Goal: Ask a question: Seek information or help from site administrators or community

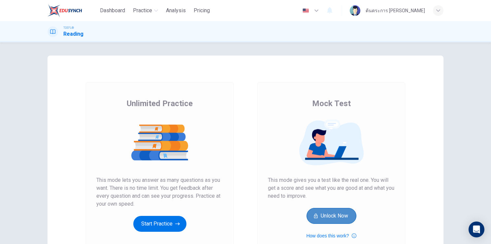
click at [333, 217] on button "Unlock Now" at bounding box center [332, 216] width 50 height 16
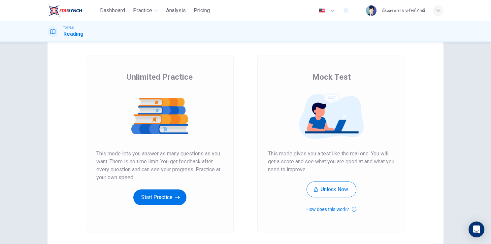
scroll to position [26, 0]
click at [463, 114] on div "Unlimited Practice Mock Test Unlimited Practice This mode lets you answer as ma…" at bounding box center [245, 142] width 491 height 201
click at [478, 228] on icon "Open Intercom Messenger" at bounding box center [477, 229] width 8 height 9
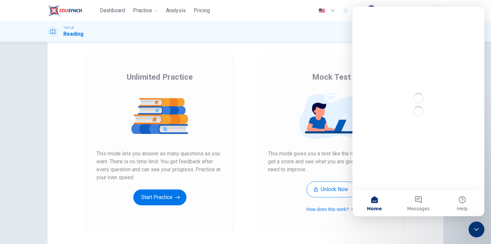
scroll to position [0, 0]
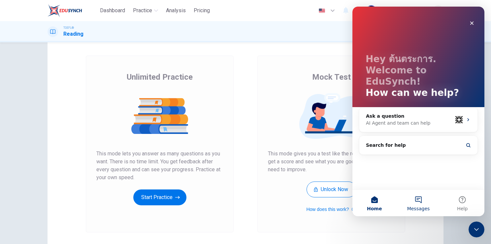
click at [415, 198] on button "Messages" at bounding box center [419, 203] width 44 height 26
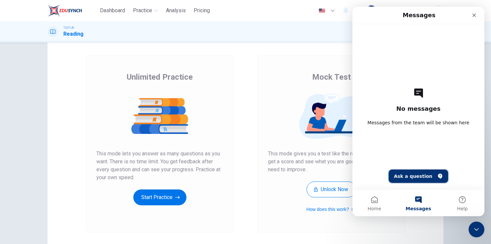
click at [414, 172] on button "Ask a question" at bounding box center [419, 175] width 60 height 13
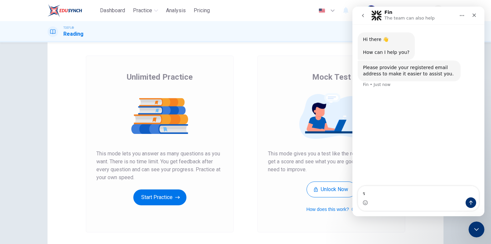
type textarea "ร"
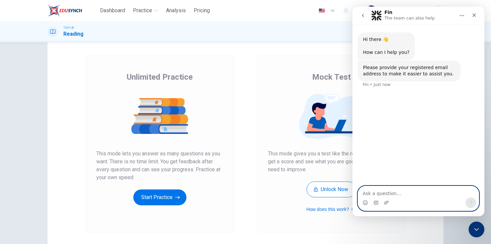
click at [367, 190] on textarea "Ask a question…" at bounding box center [418, 191] width 121 height 11
type textarea "I have a question about unlock PLUS"
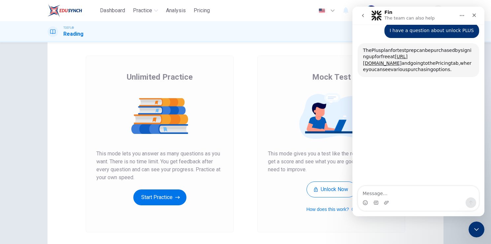
scroll to position [64, 0]
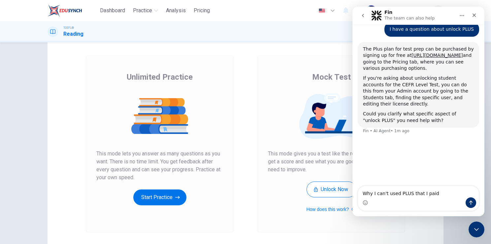
type textarea "Why I can't used PLUS that I paid?"
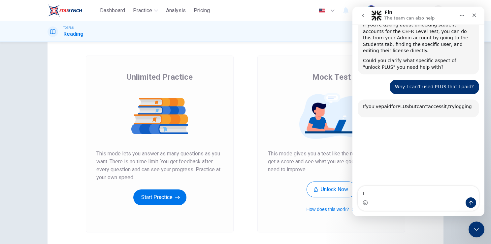
scroll to position [168, 0]
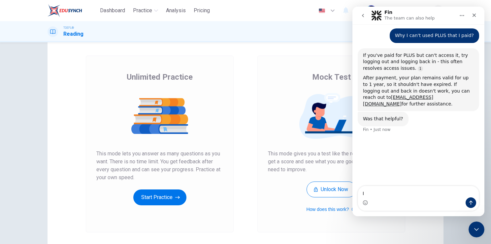
type textarea "I"
type textarea "yes"
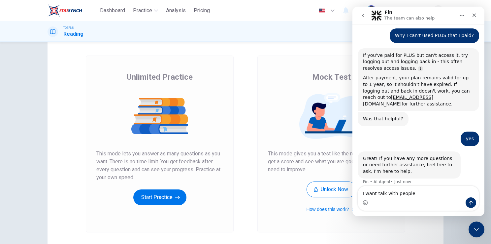
type textarea "I want talk with people"
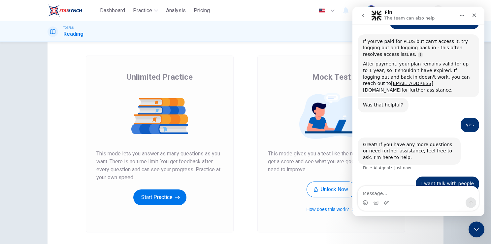
scroll to position [203, 0]
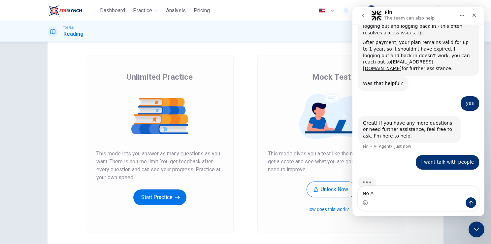
type textarea "No AI"
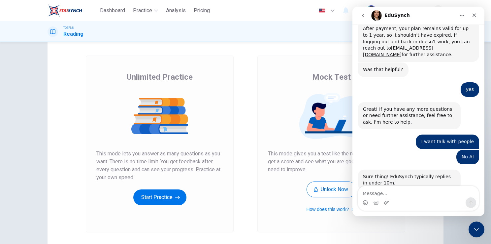
scroll to position [241, 0]
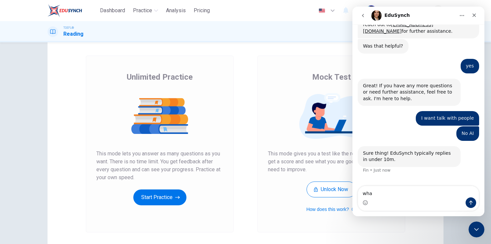
type textarea "what"
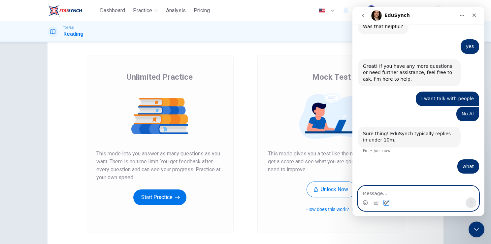
click at [388, 205] on icon "Upload attachment" at bounding box center [386, 202] width 5 height 5
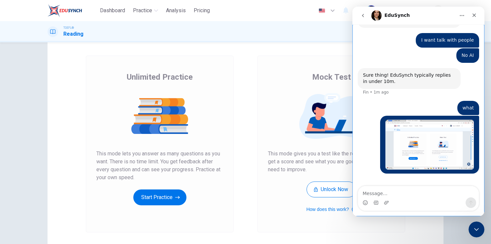
click at [387, 206] on div "Intercom messenger" at bounding box center [386, 202] width 5 height 11
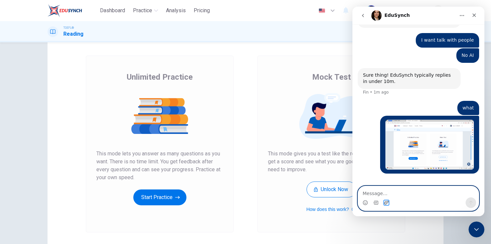
click at [386, 204] on icon "Upload attachment" at bounding box center [386, 202] width 5 height 4
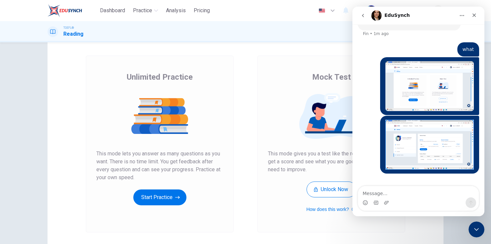
click at [427, 135] on img "ต้นตระการ says…" at bounding box center [430, 145] width 89 height 50
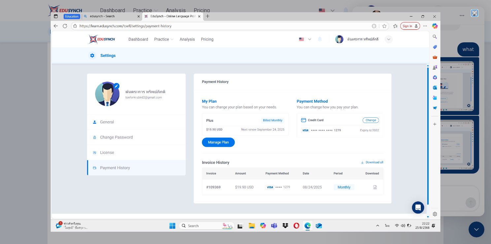
click at [474, 12] on div "Close" at bounding box center [475, 13] width 6 height 6
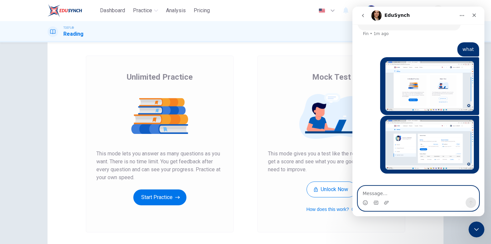
click at [377, 195] on textarea "Message…" at bounding box center [418, 191] width 121 height 11
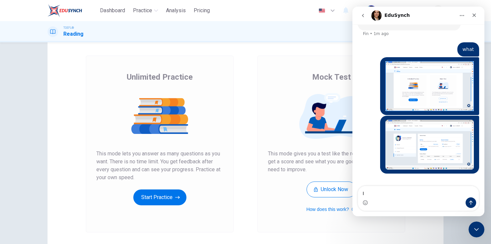
click at [437, 87] on img "ต้นตระการ says…" at bounding box center [430, 86] width 89 height 50
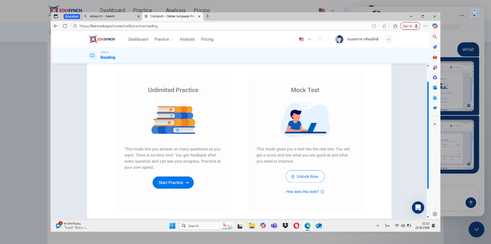
click at [477, 14] on div "Close" at bounding box center [475, 13] width 6 height 6
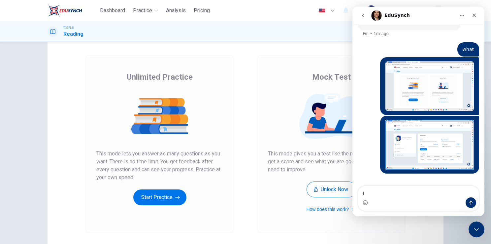
click at [414, 142] on img "ต้นตระการ says…" at bounding box center [430, 145] width 89 height 50
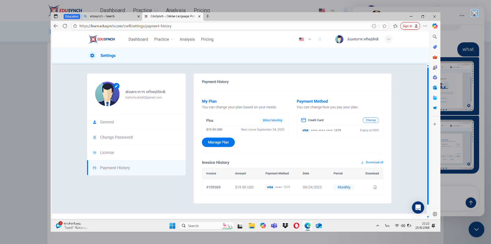
click at [477, 14] on div "Close" at bounding box center [475, 13] width 6 height 6
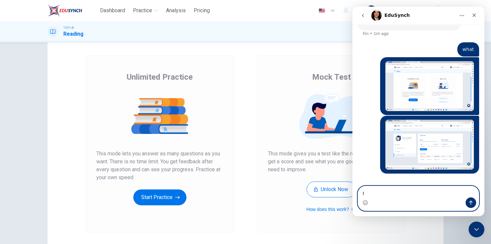
click at [372, 194] on textarea "I" at bounding box center [418, 191] width 121 height 11
type textarea "I pay for monthly but I can't use mock test."
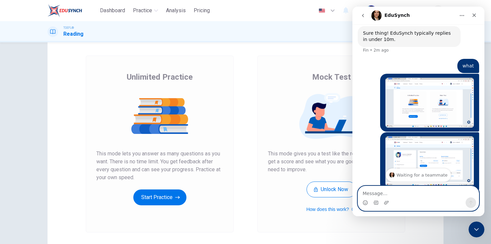
scroll to position [393, 0]
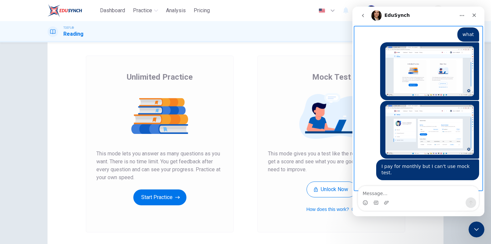
click at [425, 194] on div "Waiting for a teammate" at bounding box center [418, 196] width 119 height 5
click at [410, 194] on div "Waiting for a teammate" at bounding box center [418, 196] width 119 height 5
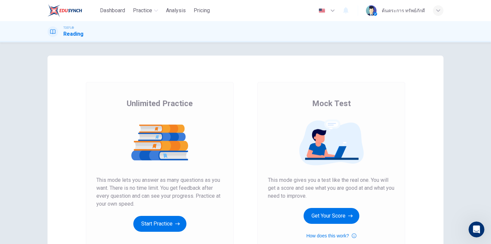
scroll to position [489, 0]
click at [336, 217] on button "Get Your Score" at bounding box center [332, 216] width 56 height 16
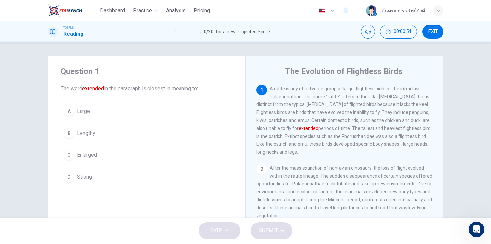
click at [94, 141] on button "B Lengthy" at bounding box center [147, 133] width 172 height 17
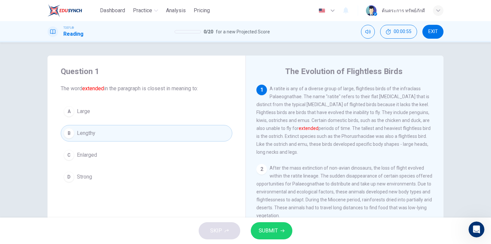
click at [268, 234] on span "SUBMIT" at bounding box center [268, 230] width 19 height 9
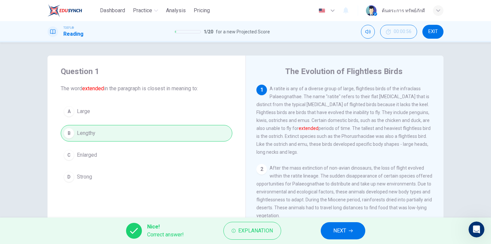
click at [349, 232] on button "NEXT" at bounding box center [343, 230] width 45 height 17
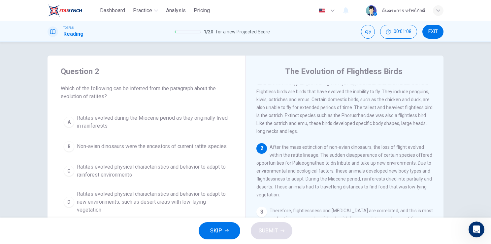
scroll to position [21, 0]
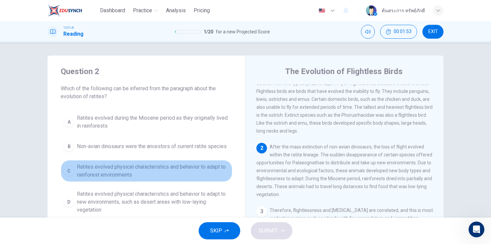
click at [177, 172] on span "Ratites evolved physical characteristics and behavior to adapt to rainforest en…" at bounding box center [153, 171] width 153 height 16
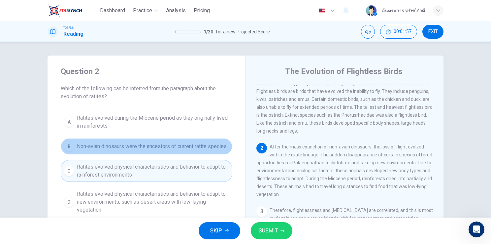
click at [186, 144] on span "Non-avian dinosaurs were the ancestors of current ratite species" at bounding box center [152, 146] width 150 height 8
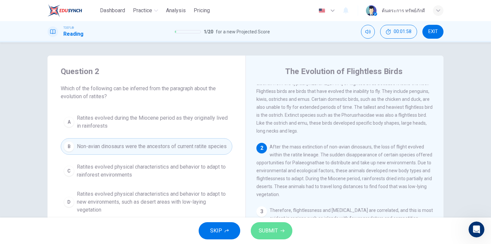
click at [269, 232] on span "SUBMIT" at bounding box center [268, 230] width 19 height 9
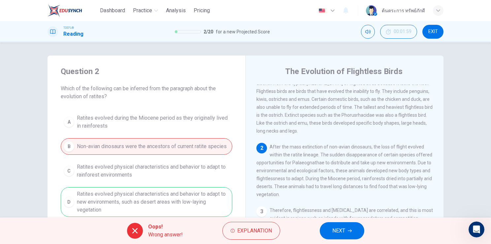
click at [327, 232] on button "NEXT" at bounding box center [342, 230] width 45 height 17
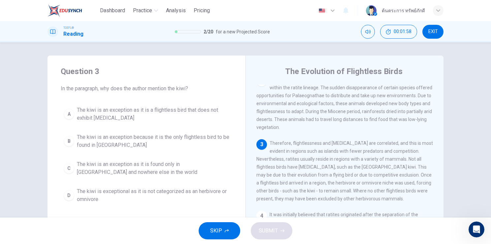
scroll to position [89, 0]
drag, startPoint x: 430, startPoint y: 34, endPoint x: 281, endPoint y: 36, distance: 148.6
click at [430, 34] on span "EXIT" at bounding box center [434, 31] width 10 height 5
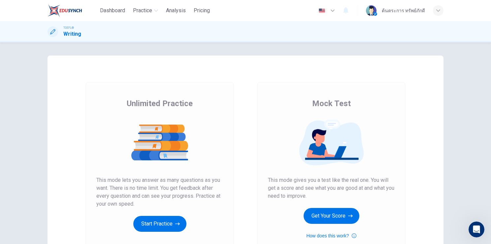
scroll to position [489, 0]
click at [332, 218] on button "Get Your Score" at bounding box center [332, 216] width 56 height 16
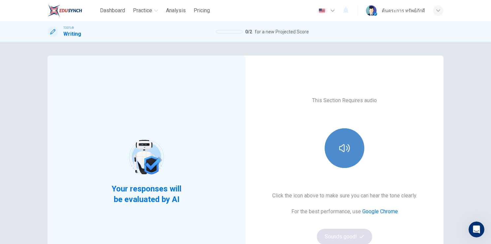
click at [352, 158] on button "button" at bounding box center [345, 148] width 40 height 40
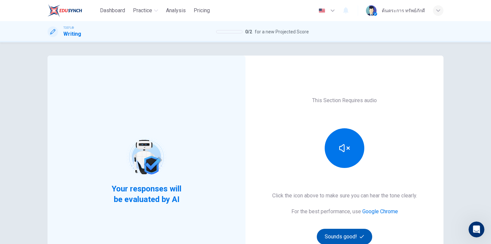
click at [356, 233] on button "Sounds good!" at bounding box center [344, 237] width 55 height 16
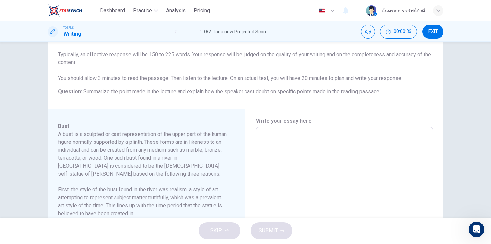
scroll to position [73, 0]
type textarea "7"
type textarea "x"
type textarea "77"
type textarea "x"
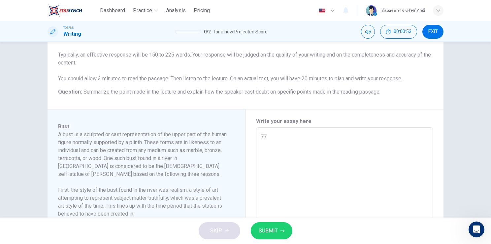
type textarea "77"
click at [274, 230] on span "SUBMIT" at bounding box center [268, 230] width 19 height 9
type textarea "x"
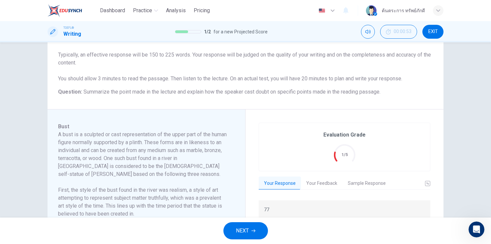
click at [312, 184] on button "Your Feedback" at bounding box center [322, 183] width 42 height 14
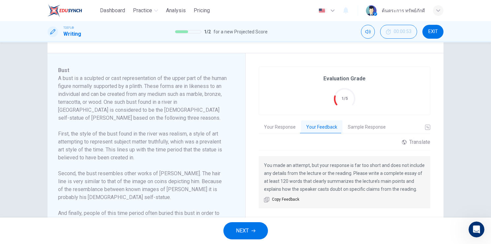
scroll to position [130, 0]
click at [421, 140] on div "Translate" at bounding box center [416, 141] width 28 height 6
click at [419, 162] on body "Dashboard Practice Analysis Pricing English en ​ ต้นตระการ ทรัพย์ภักดี TOEFL® W…" at bounding box center [245, 122] width 491 height 244
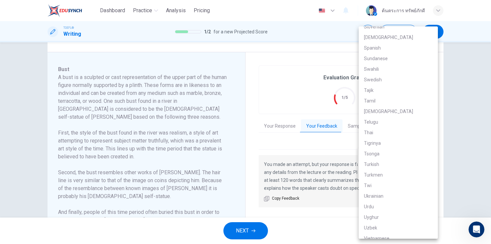
scroll to position [1236, 0]
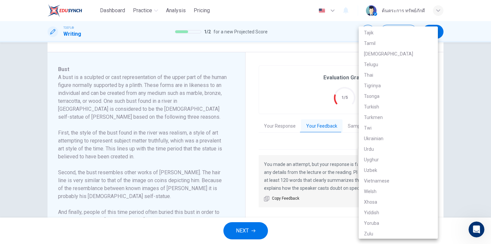
click at [379, 76] on li "Thai" at bounding box center [398, 75] width 79 height 11
type input "th"
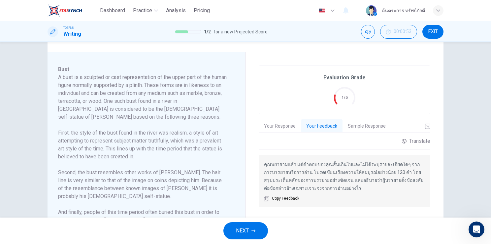
click at [368, 150] on div "Evaluation Grade 1/5 Your Response Your Feedback Sample Response 77 Translate T…" at bounding box center [345, 157] width 172 height 185
click at [361, 128] on button "Sample Response" at bounding box center [367, 126] width 49 height 14
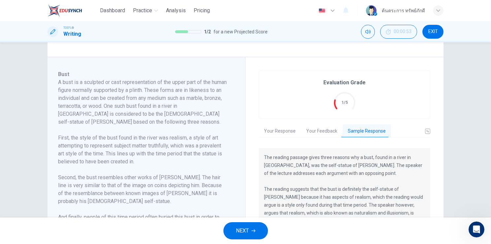
scroll to position [18, 0]
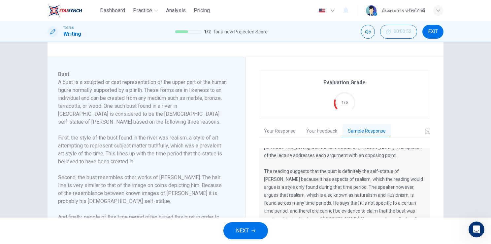
click at [242, 227] on span "NEXT" at bounding box center [242, 230] width 13 height 9
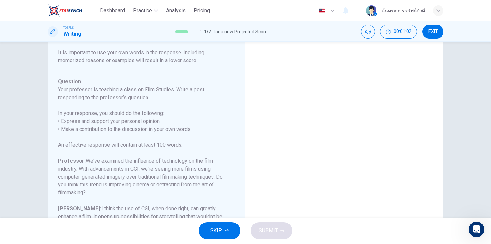
scroll to position [51, 0]
click at [272, 73] on textarea at bounding box center [345, 138] width 168 height 210
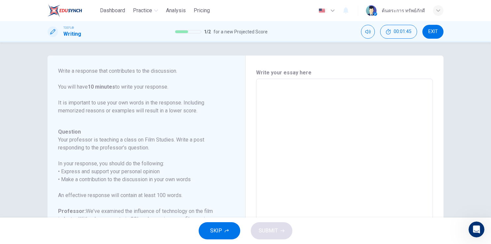
type textarea "T"
type textarea "x"
type textarea "Th"
type textarea "x"
type textarea "The"
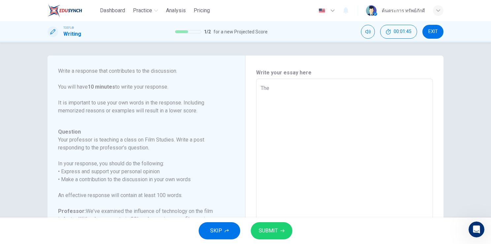
type textarea "x"
type textarea "The"
type textarea "x"
type textarea "The r"
type textarea "x"
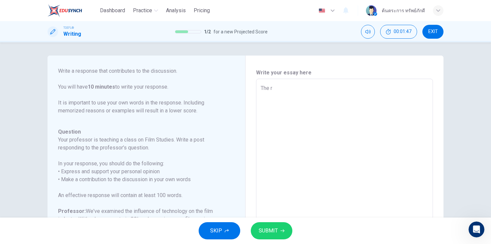
type textarea "The ro"
type textarea "x"
type textarea "The rol"
type textarea "x"
type textarea "The role"
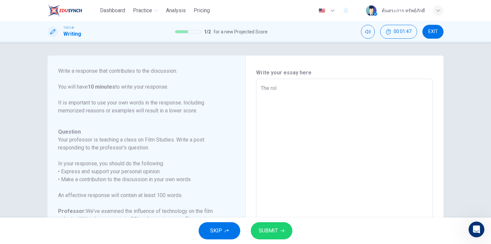
type textarea "x"
type textarea "The role"
type textarea "x"
type textarea "The role o"
type textarea "x"
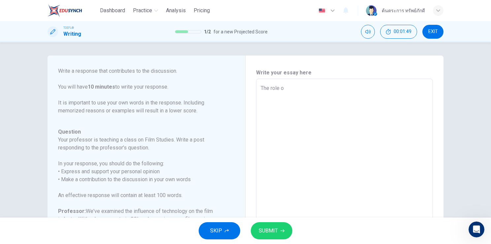
type textarea "The role of"
type textarea "x"
type textarea "The role of"
type textarea "x"
type textarea "The role of m"
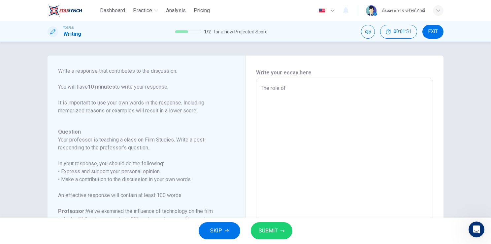
type textarea "x"
type textarea "The role of mo"
type textarea "x"
type textarea "The role of mod"
type textarea "x"
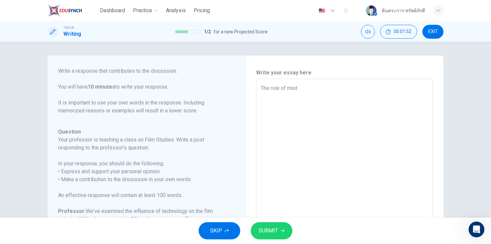
type textarea "The role of mode"
type textarea "x"
type textarea "The role of moder"
type textarea "x"
type textarea "The role of modern"
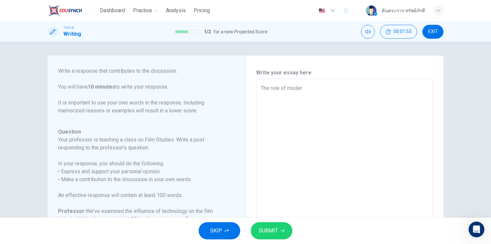
type textarea "x"
type textarea "The role of modern"
type textarea "x"
type textarea "The role of modern t"
type textarea "x"
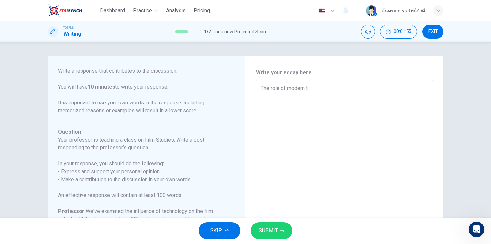
type textarea "The role of modern te"
type textarea "x"
type textarea "The role of modern tec"
type textarea "x"
type textarea "The role of modern tech"
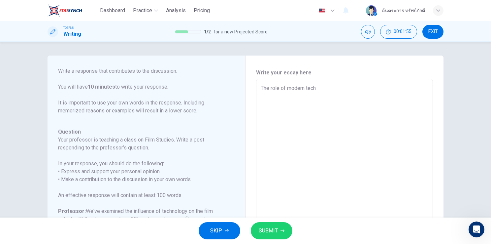
type textarea "x"
type textarea "The role of modern techn"
type textarea "x"
type textarea "The role of modern techno"
type textarea "x"
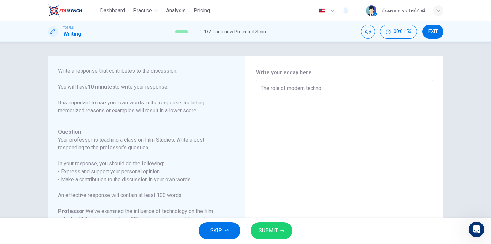
type textarea "The role of modern technol"
type textarea "x"
type textarea "The role of modern technolo"
type textarea "x"
type textarea "The role of modern technolog"
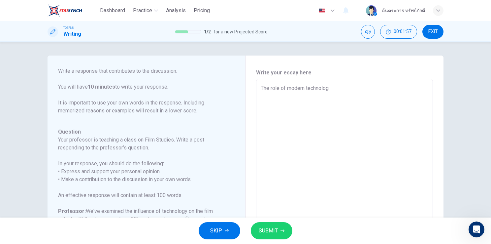
type textarea "x"
type textarea "The role of modern technology"
type textarea "x"
type textarea "The role of modern technology"
type textarea "x"
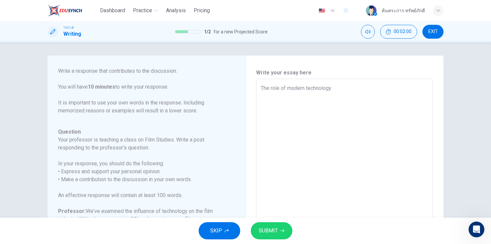
type textarea "The role of modern technology i"
type textarea "x"
type textarea "The role of modern technology in"
type textarea "x"
type textarea "The role of modern technology in"
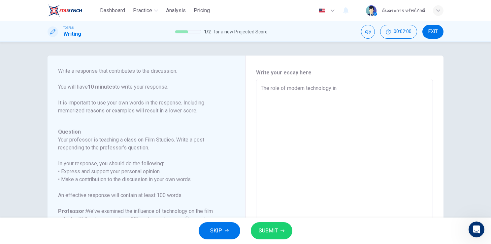
type textarea "x"
type textarea "The role of modern technology in e"
type textarea "x"
type textarea "The role of modern technology in ev"
type textarea "x"
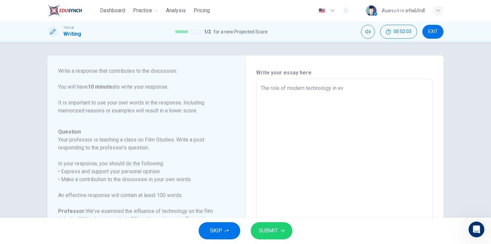
type textarea "The role of modern technology in eve"
type textarea "x"
type textarea "The role of modern technology in ever"
type textarea "x"
type textarea "The role of modern technology in every"
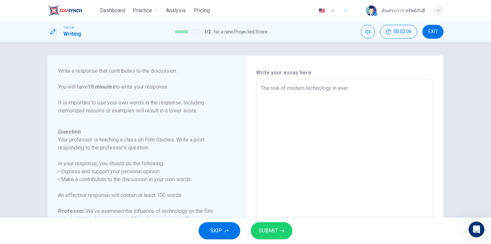
type textarea "x"
type textarea "The role of modern technology in everyd"
type textarea "x"
type textarea "The role of modern technology in everyda"
type textarea "x"
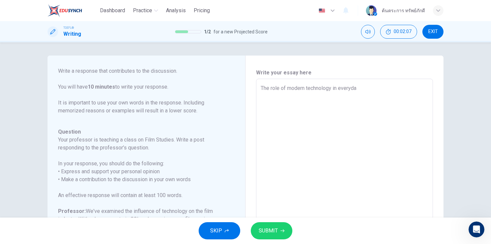
type textarea "The role of modern technology in everyday"
type textarea "x"
type textarea "The role of modern technology in everyday"
type textarea "x"
type textarea "The role of modern technology in everyday l"
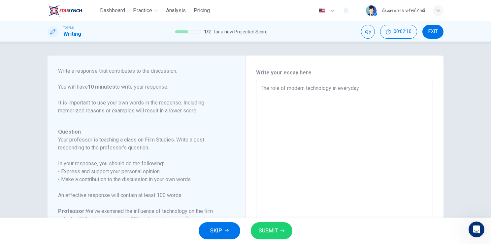
type textarea "x"
type textarea "The role of modern technology in everyday li"
type textarea "x"
type textarea "The role of modern technology in everyday lif"
type textarea "x"
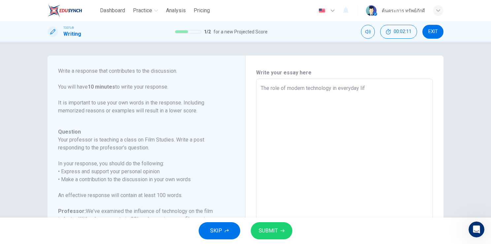
type textarea "The role of modern technology in everyday life"
type textarea "x"
type textarea "The role of modern technology in everyday life"
type textarea "x"
type textarea "The role of modern technology in everyday life a"
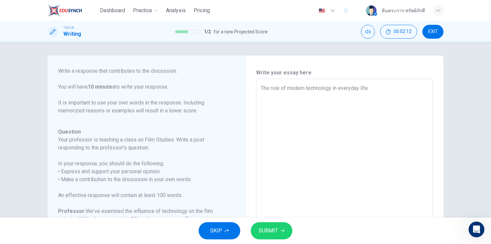
type textarea "x"
type textarea "The role of modern technology in everyday life an"
type textarea "x"
type textarea "The role of modern technology in everyday life and"
type textarea "x"
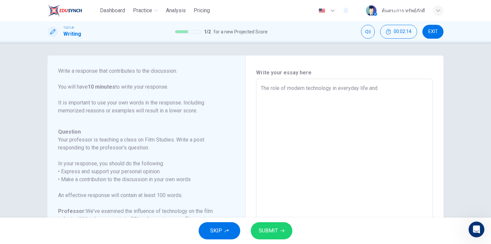
type textarea "The role of modern technology in everyday life and"
type textarea "x"
type textarea "The role of modern technology in everyday life and d"
type textarea "x"
type textarea "The role of modern technology in everyday life and de"
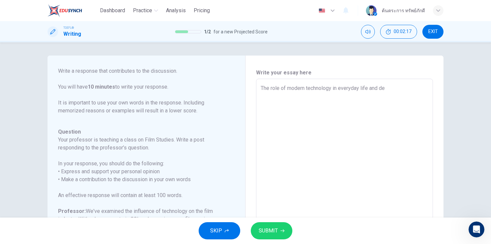
type textarea "x"
type textarea "The role of modern technology in everyday life and d"
type textarea "x"
type textarea "The role of modern technology in everyday life and"
type textarea "x"
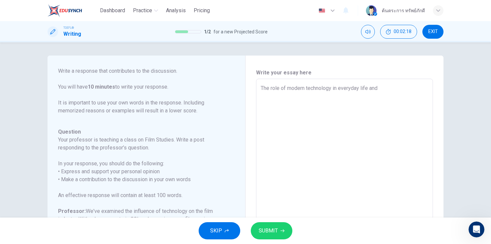
type textarea "The role of modern technology in everyday life and e"
type textarea "x"
type textarea "The role of modern technology in everyday life and ed"
type textarea "x"
type textarea "The role of modern technology in everyday life and edu"
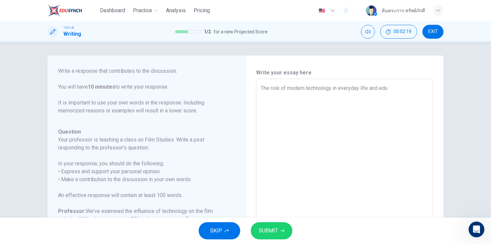
type textarea "x"
type textarea "The role of modern technology in everyday life and educ"
type textarea "x"
type textarea "The role of modern technology in everyday life and educa"
type textarea "x"
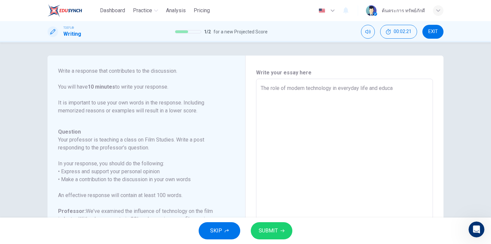
type textarea "The role of modern technology in everyday life and educat"
type textarea "x"
type textarea "The role of modern technology in everyday life and educati"
type textarea "x"
type textarea "The role of modern technology in everyday life and educatio"
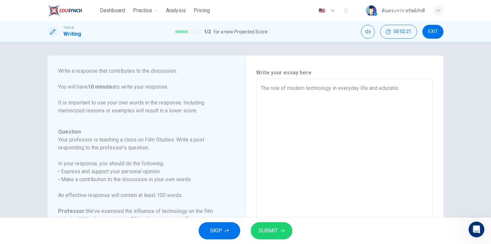
type textarea "x"
type textarea "The role of modern technology in everyday life and education"
type textarea "x"
type textarea "The role of modern technology in everyday life and education"
type textarea "x"
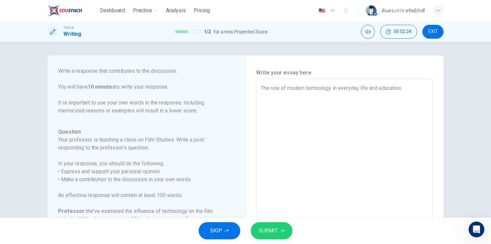
type textarea "The role of modern technology in everyday life and education h"
type textarea "x"
type textarea "The role of modern technology in everyday life and education ha"
type textarea "x"
type textarea "The role of modern technology in everyday life and education has"
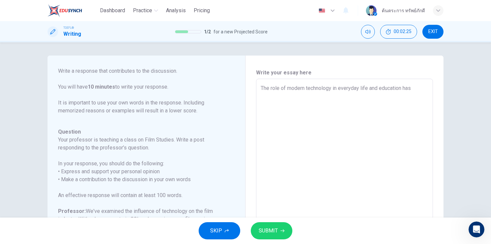
type textarea "x"
type textarea "The role of modern technology in everyday life and education has"
type textarea "x"
type textarea "The role of modern technology in everyday life and education has b"
type textarea "x"
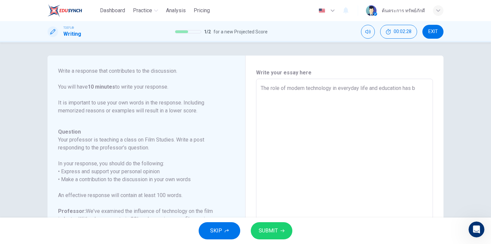
type textarea "The role of modern technology in everyday life and education has be"
type textarea "x"
type textarea "The role of modern technology in everyday life and education has bec"
type textarea "x"
type textarea "The role of modern technology in everyday life and education has beco"
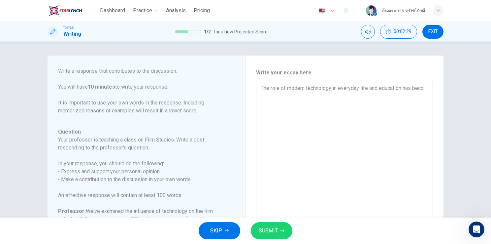
type textarea "x"
type textarea "The role of modern technology in everyday life and education has becom"
type textarea "x"
type textarea "The role of modern technology in everyday life and education has become"
type textarea "x"
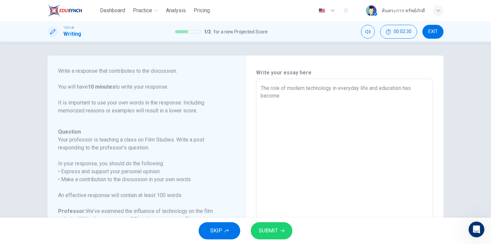
type textarea "The role of modern technology in everyday life and education has become"
type textarea "x"
type textarea "The role of modern technology in everyday life and education has become o"
type textarea "x"
type textarea "The role of modern technology in everyday life and education has become on"
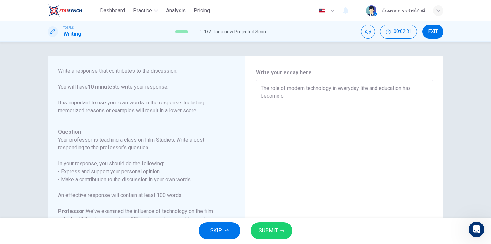
type textarea "x"
type textarea "The role of modern technology in everyday life and education has become one"
type textarea "x"
type textarea "The role of modern technology in everyday life and education has become one"
type textarea "x"
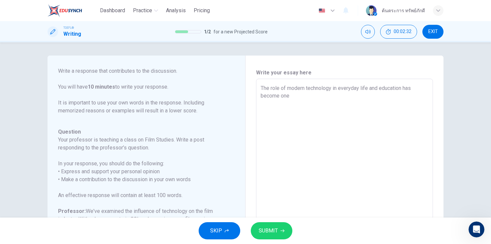
type textarea "The role of modern technology in everyday life and education has become one o"
type textarea "x"
type textarea "The role of modern technology in everyday life and education has become one of"
type textarea "x"
type textarea "The role of modern technology in everyday life and education has become one of"
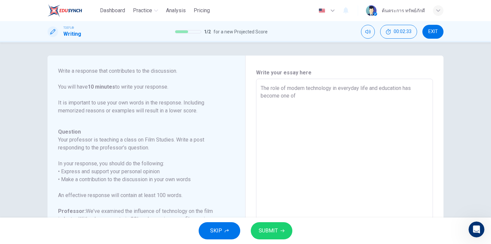
type textarea "x"
type textarea "The role of modern technology in everyday life and education has become one of t"
type textarea "x"
type textarea "The role of modern technology in everyday life and education has become one of …"
type textarea "x"
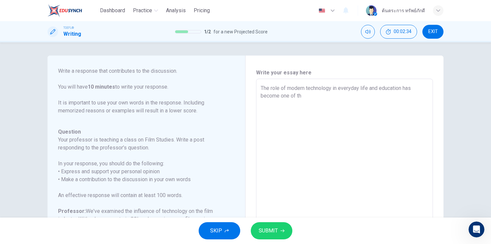
type textarea "The role of modern technology in everyday life and education has become one of …"
type textarea "x"
type textarea "The role of modern technology in everyday life and education has become one of …"
type textarea "x"
type textarea "The role of modern technology in everyday life and education has become one of …"
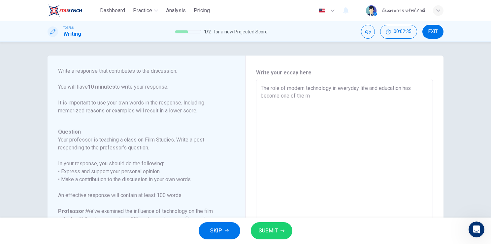
type textarea "x"
type textarea "The role of modern technology in everyday life and education has become one of …"
type textarea "x"
type textarea "The role of modern technology in everyday life and education has become one of …"
type textarea "x"
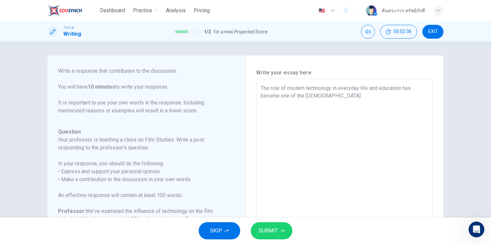
type textarea "The role of modern technology in everyday life and education has become one of …"
type textarea "x"
type textarea "The role of modern technology in everyday life and education has become one of …"
type textarea "x"
type textarea "The role of modern technology in everyday life and education has become one of …"
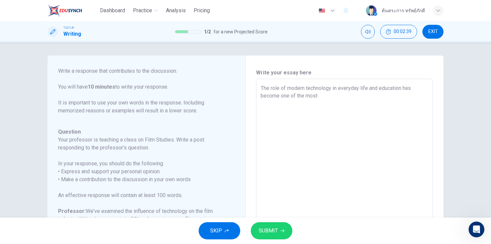
type textarea "x"
type textarea "The role of modern technology in everyday life and education has become one of …"
type textarea "x"
type textarea "The role of modern technology in everyday life and education has become one of …"
type textarea "x"
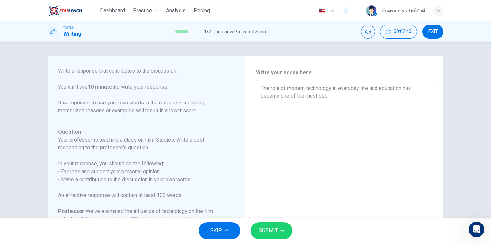
type textarea "The role of modern technology in everyday life and education has become one of …"
type textarea "x"
type textarea "The role of modern technology in everyday life and education has become one of …"
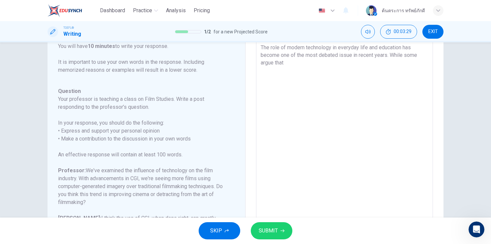
scroll to position [41, 0]
click at [358, 64] on textarea "The role of modern technology in everyday life and education has become one of …" at bounding box center [345, 148] width 168 height 210
click at [392, 72] on textarea "The role of modern technology in everyday life and education has become one of …" at bounding box center [345, 148] width 168 height 210
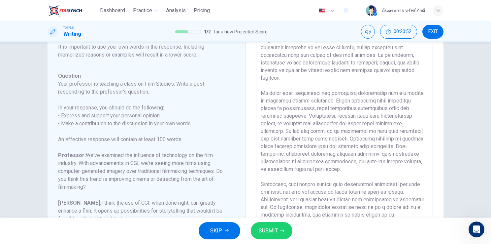
scroll to position [63, 0]
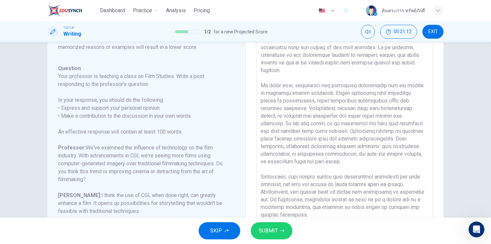
click at [275, 233] on span "SUBMIT" at bounding box center [268, 230] width 19 height 9
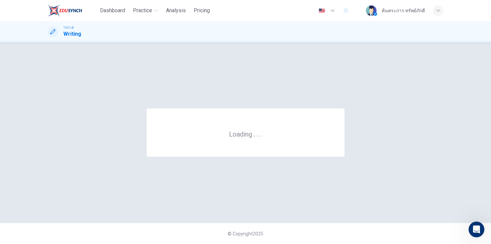
scroll to position [0, 0]
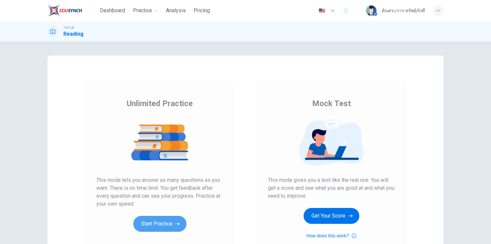
click at [158, 220] on button "Start Practice" at bounding box center [159, 224] width 53 height 16
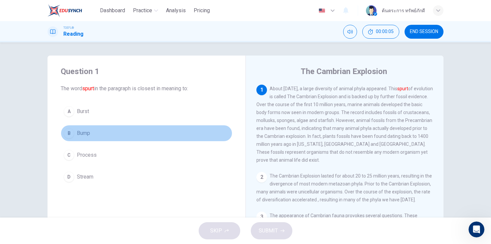
click at [88, 135] on span "Bump" at bounding box center [83, 133] width 13 height 8
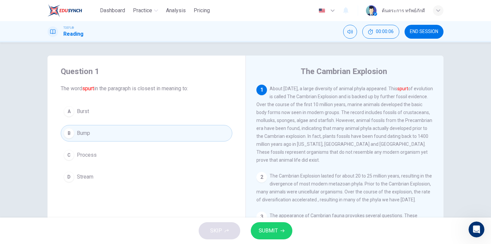
click at [283, 230] on icon "button" at bounding box center [283, 231] width 4 height 4
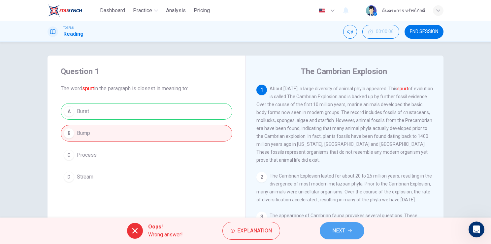
click at [341, 229] on span "NEXT" at bounding box center [339, 230] width 13 height 9
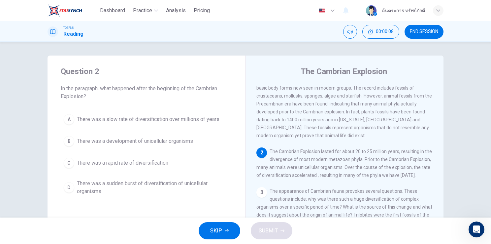
scroll to position [25, 0]
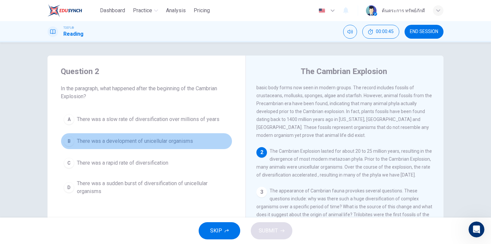
click at [160, 146] on button "B There was a development of unicellular organisms" at bounding box center [147, 141] width 172 height 17
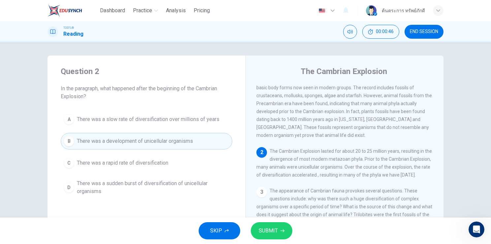
click at [263, 232] on span "SUBMIT" at bounding box center [268, 230] width 19 height 9
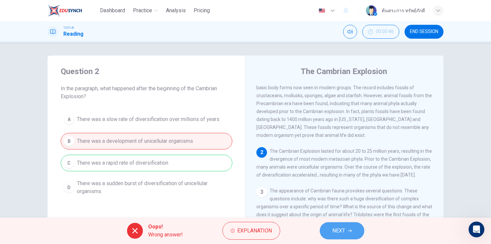
click at [332, 229] on button "NEXT" at bounding box center [342, 230] width 45 height 17
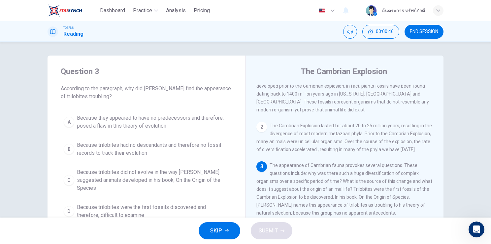
scroll to position [72, 0]
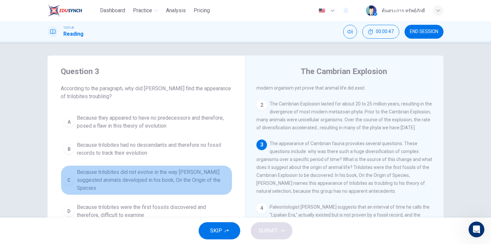
click at [152, 173] on span "Because trilobites did not evolve in the way Darwin suggested animals developed…" at bounding box center [153, 180] width 153 height 24
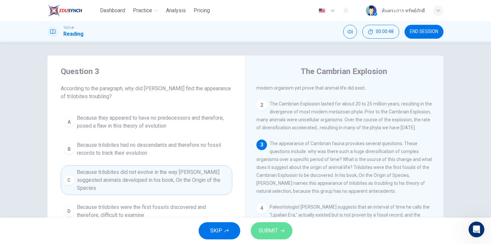
click at [277, 232] on span "SUBMIT" at bounding box center [268, 230] width 19 height 9
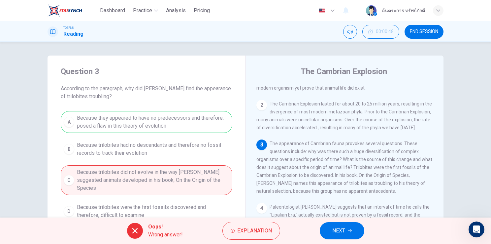
click at [342, 229] on span "NEXT" at bounding box center [339, 230] width 13 height 9
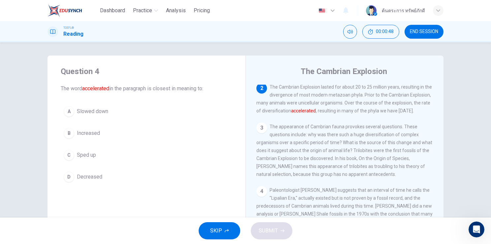
scroll to position [90, 0]
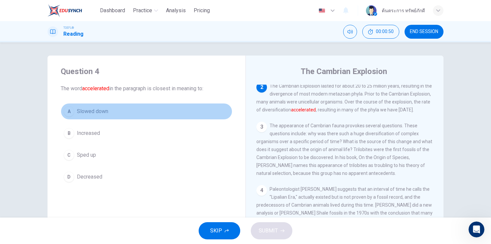
click at [96, 118] on button "A Slowed down" at bounding box center [147, 111] width 172 height 17
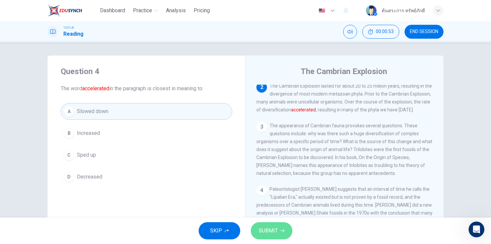
click at [270, 228] on span "SUBMIT" at bounding box center [268, 230] width 19 height 9
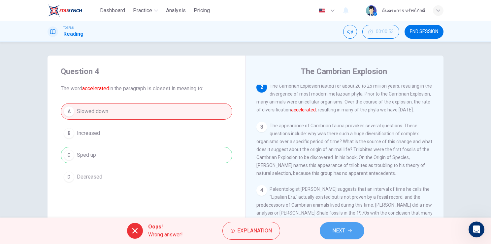
click at [345, 225] on button "NEXT" at bounding box center [342, 230] width 45 height 17
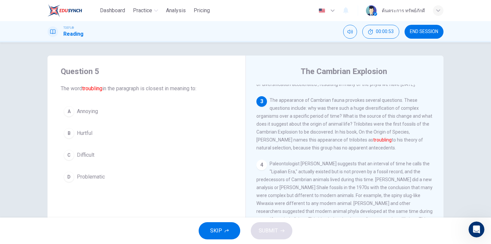
scroll to position [139, 0]
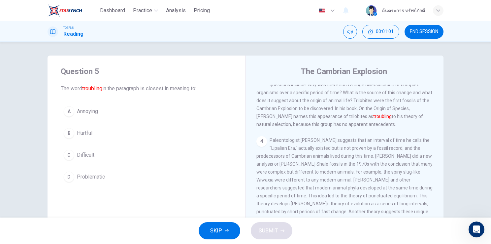
click at [86, 170] on button "D Problematic" at bounding box center [147, 176] width 172 height 17
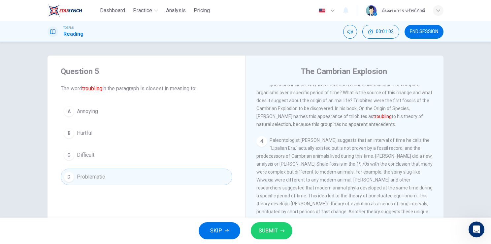
click at [268, 234] on span "SUBMIT" at bounding box center [268, 230] width 19 height 9
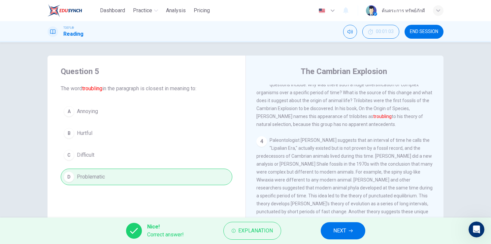
click at [334, 229] on span "NEXT" at bounding box center [340, 230] width 13 height 9
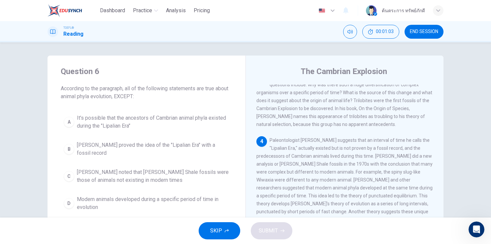
scroll to position [170, 0]
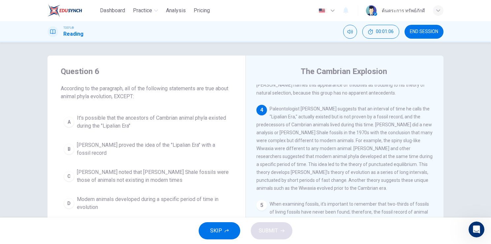
click at [127, 124] on span "It's possible that the ancestors of Cambrian animal phyla existed during the "L…" at bounding box center [153, 122] width 153 height 16
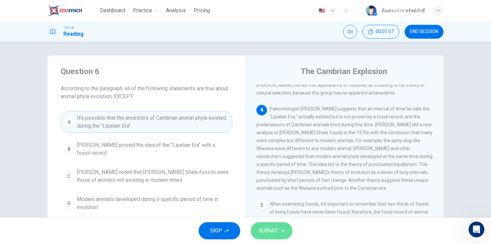
click at [269, 229] on span "SUBMIT" at bounding box center [268, 230] width 19 height 9
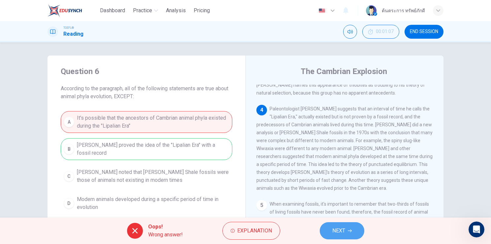
click at [351, 232] on icon "button" at bounding box center [350, 231] width 4 height 4
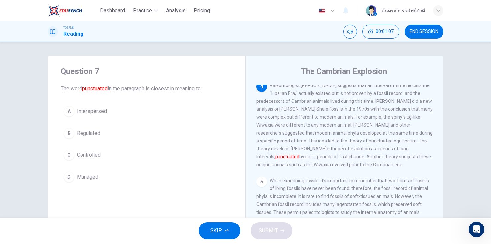
scroll to position [204, 0]
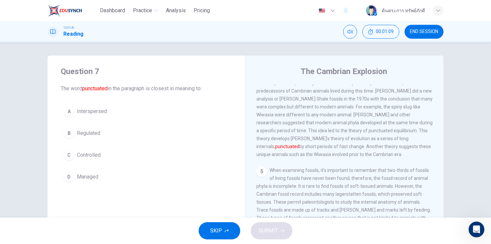
click at [228, 230] on icon "button" at bounding box center [227, 230] width 4 height 3
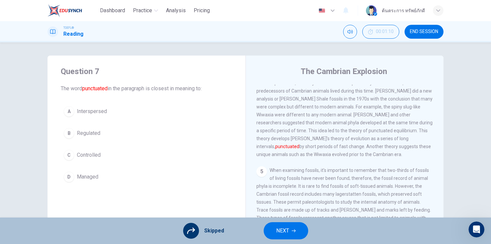
click at [195, 231] on icon at bounding box center [191, 231] width 8 height 8
click at [282, 229] on span "NEXT" at bounding box center [282, 230] width 13 height 9
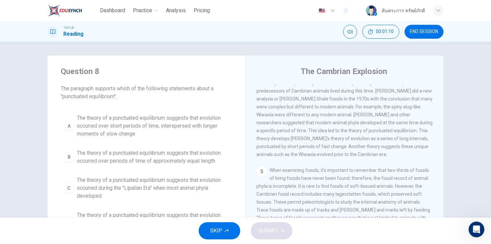
click at [213, 231] on span "SKIP" at bounding box center [216, 230] width 12 height 9
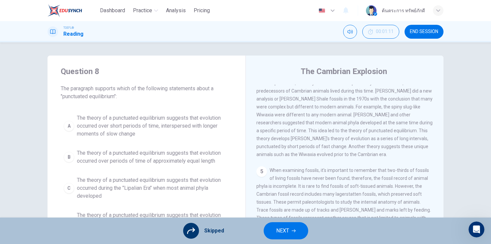
click at [280, 232] on span "NEXT" at bounding box center [282, 230] width 13 height 9
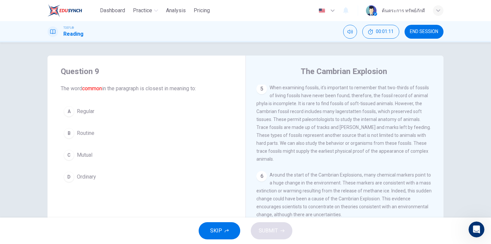
scroll to position [324, 0]
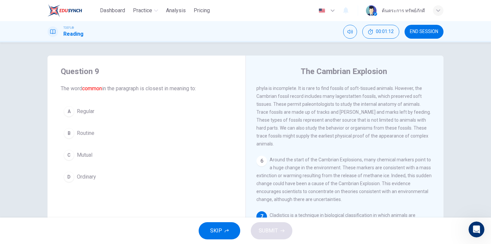
click at [215, 227] on span "SKIP" at bounding box center [216, 230] width 12 height 9
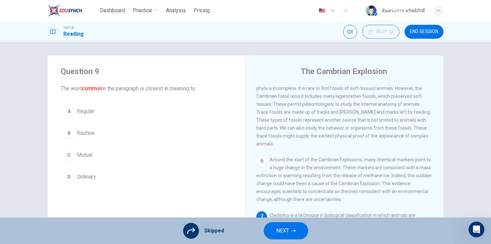
click at [280, 228] on span "NEXT" at bounding box center [282, 230] width 13 height 9
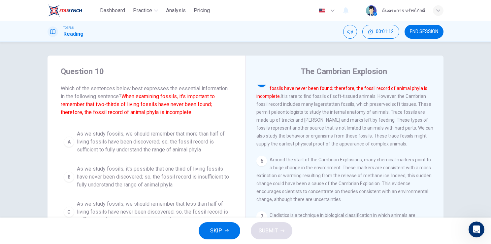
scroll to position [302, 0]
click at [223, 229] on button "SKIP" at bounding box center [220, 230] width 42 height 17
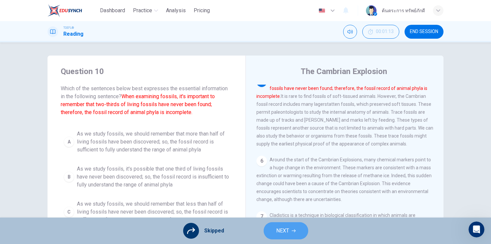
click at [279, 236] on button "NEXT" at bounding box center [286, 230] width 45 height 17
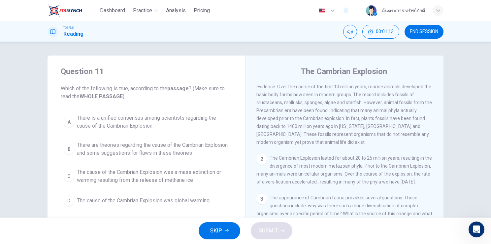
scroll to position [0, 0]
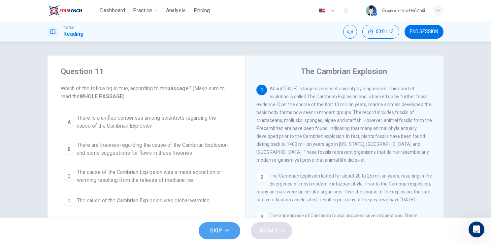
click at [219, 231] on span "SKIP" at bounding box center [216, 230] width 12 height 9
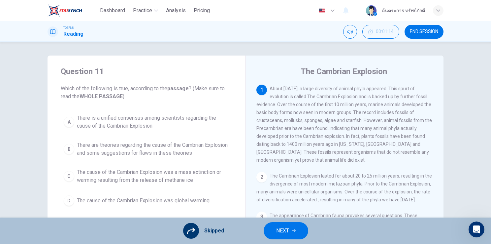
click at [281, 239] on div "Skipped NEXT" at bounding box center [245, 230] width 491 height 26
click at [271, 229] on button "NEXT" at bounding box center [286, 230] width 45 height 17
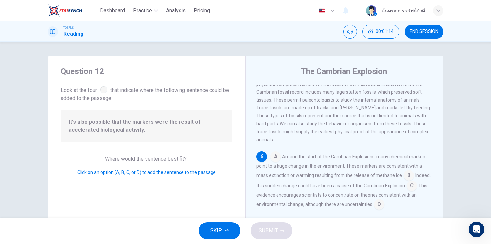
scroll to position [326, 0]
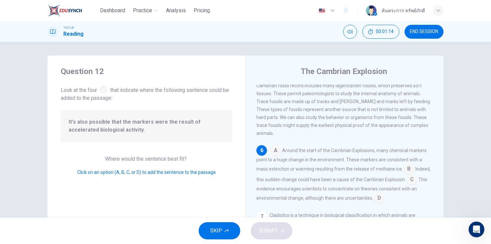
click at [222, 230] on span "SKIP" at bounding box center [216, 230] width 12 height 9
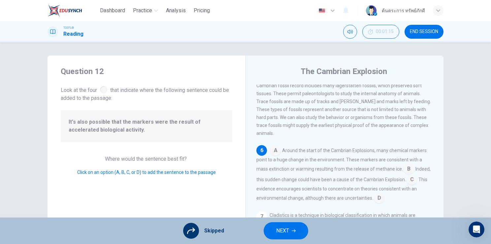
click at [270, 231] on button "NEXT" at bounding box center [286, 230] width 45 height 17
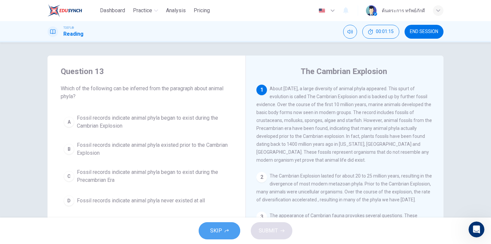
click at [216, 225] on button "SKIP" at bounding box center [220, 230] width 42 height 17
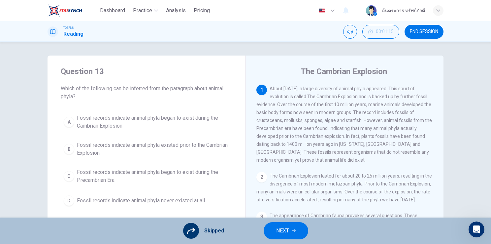
click at [268, 233] on button "NEXT" at bounding box center [286, 230] width 45 height 17
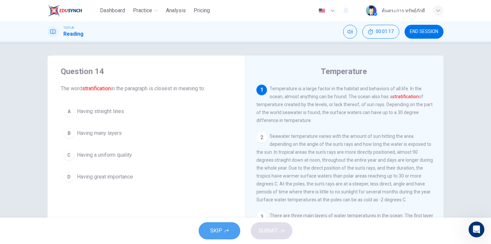
click at [222, 229] on button "SKIP" at bounding box center [220, 230] width 42 height 17
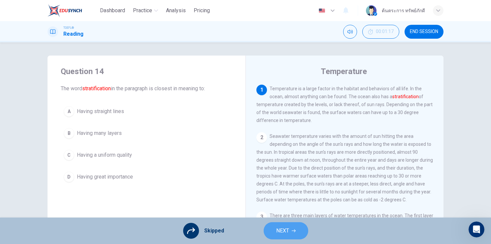
click at [283, 236] on button "NEXT" at bounding box center [286, 230] width 45 height 17
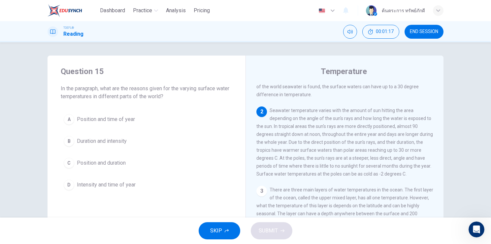
scroll to position [49, 0]
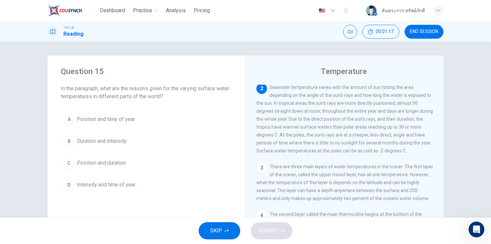
click at [210, 228] on button "SKIP" at bounding box center [220, 230] width 42 height 17
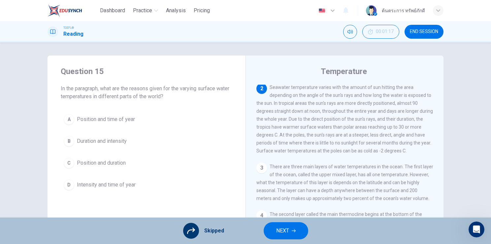
click at [260, 231] on div "Skipped NEXT" at bounding box center [245, 230] width 491 height 26
click at [275, 232] on button "NEXT" at bounding box center [286, 230] width 45 height 17
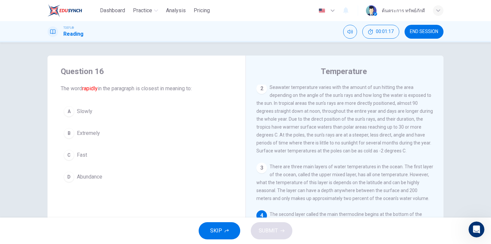
scroll to position [96, 0]
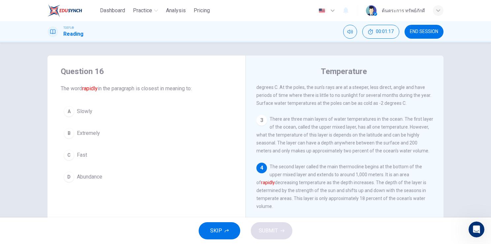
click at [228, 224] on button "SKIP" at bounding box center [220, 230] width 42 height 17
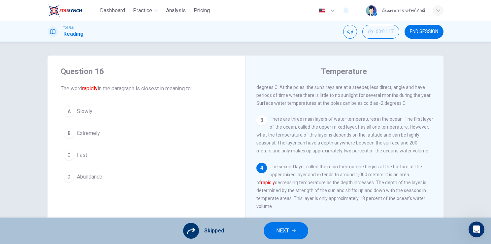
click at [276, 232] on span "NEXT" at bounding box center [282, 230] width 13 height 9
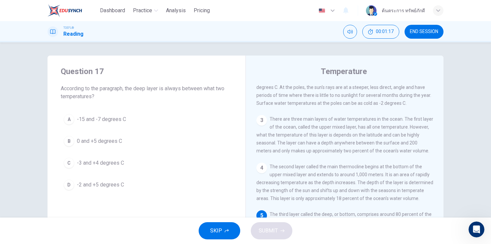
scroll to position [137, 0]
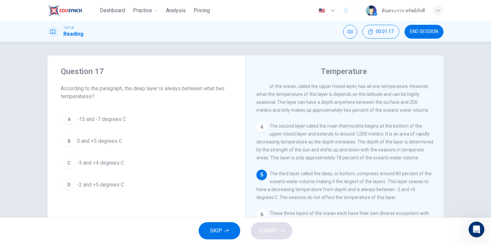
click at [209, 234] on button "SKIP" at bounding box center [220, 230] width 42 height 17
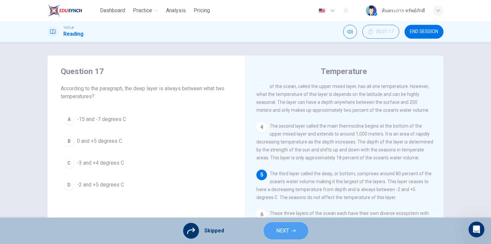
click at [275, 231] on button "NEXT" at bounding box center [286, 230] width 45 height 17
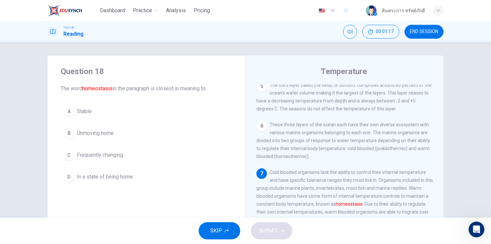
scroll to position [250, 0]
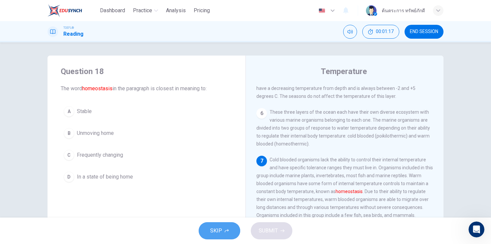
click at [223, 229] on button "SKIP" at bounding box center [220, 230] width 42 height 17
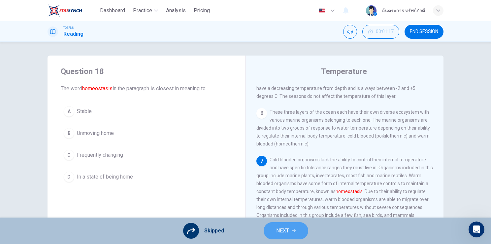
click at [274, 231] on button "NEXT" at bounding box center [286, 230] width 45 height 17
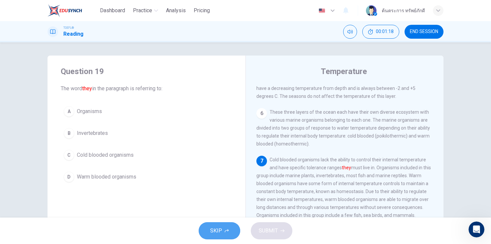
click at [218, 229] on span "SKIP" at bounding box center [216, 230] width 12 height 9
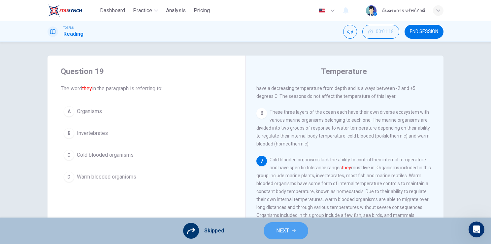
click at [277, 236] on button "NEXT" at bounding box center [286, 230] width 45 height 17
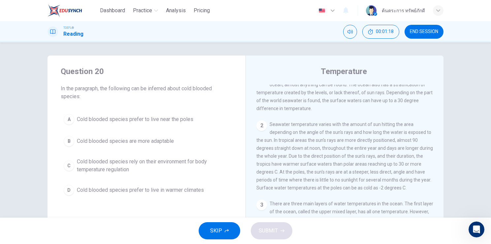
scroll to position [0, 0]
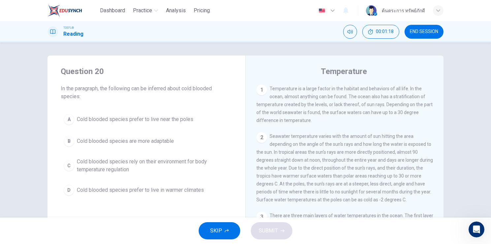
click at [225, 231] on icon "button" at bounding box center [227, 230] width 4 height 3
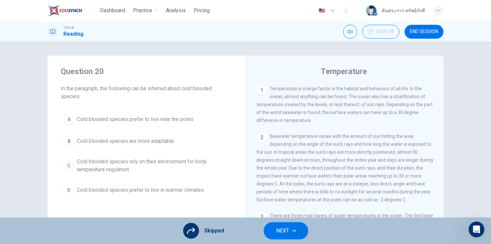
click at [281, 232] on span "NEXT" at bounding box center [282, 230] width 13 height 9
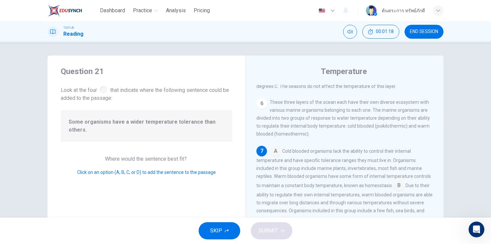
scroll to position [257, 0]
click at [226, 231] on icon "button" at bounding box center [227, 231] width 4 height 4
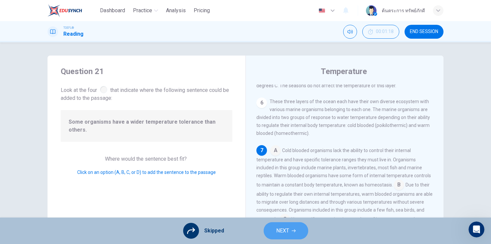
click at [293, 237] on button "NEXT" at bounding box center [286, 230] width 45 height 17
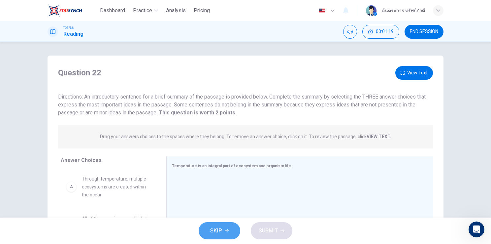
click at [227, 229] on icon "button" at bounding box center [227, 231] width 4 height 4
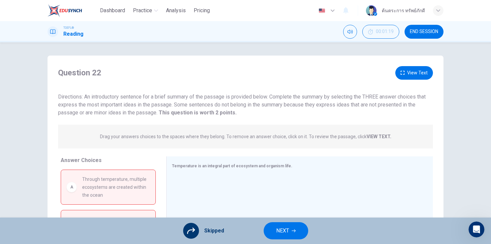
click at [268, 227] on button "NEXT" at bounding box center [286, 230] width 45 height 17
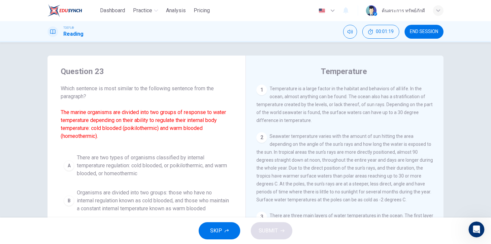
click at [238, 227] on button "SKIP" at bounding box center [220, 230] width 42 height 17
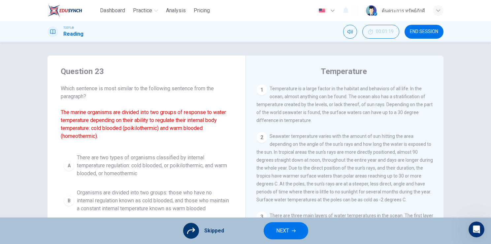
click at [276, 232] on span "NEXT" at bounding box center [282, 230] width 13 height 9
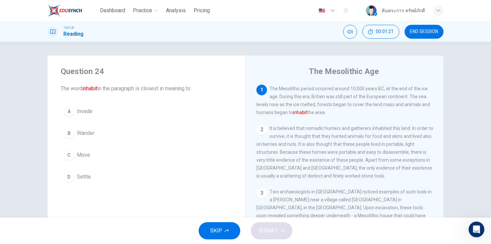
click at [228, 235] on button "SKIP" at bounding box center [220, 230] width 42 height 17
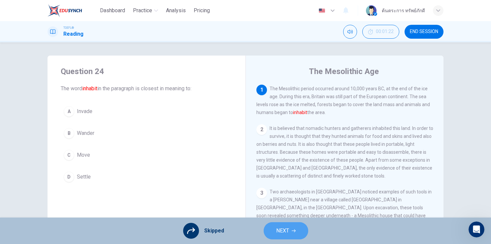
click at [282, 227] on span "NEXT" at bounding box center [282, 230] width 13 height 9
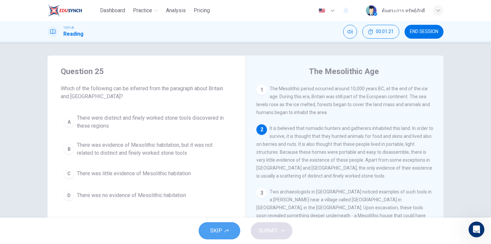
click at [227, 230] on icon "button" at bounding box center [227, 231] width 4 height 4
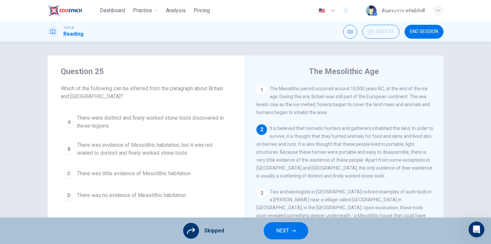
click at [272, 226] on button "NEXT" at bounding box center [286, 230] width 45 height 17
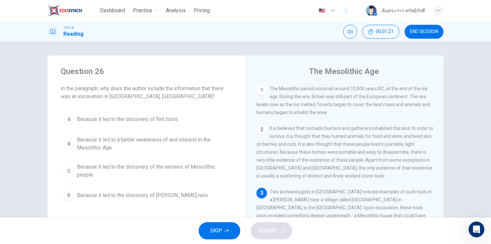
scroll to position [23, 0]
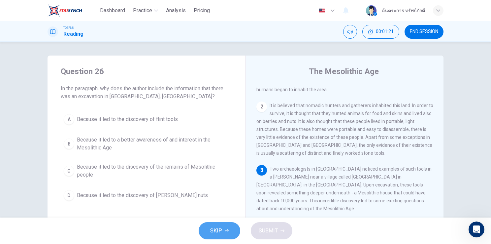
click at [228, 233] on button "SKIP" at bounding box center [220, 230] width 42 height 17
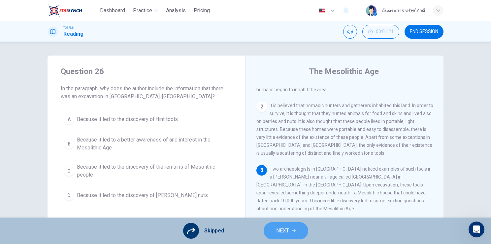
click at [275, 229] on button "NEXT" at bounding box center [286, 230] width 45 height 17
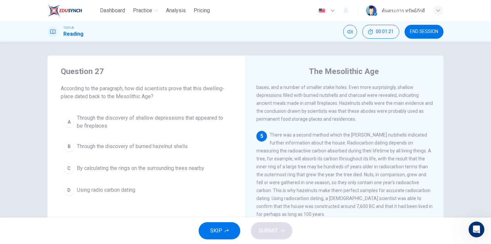
scroll to position [194, 0]
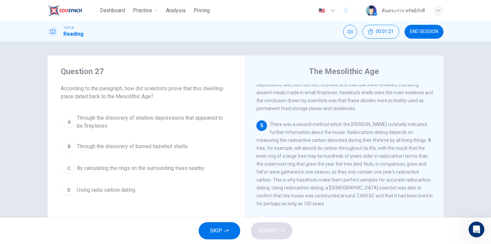
click at [217, 226] on button "SKIP" at bounding box center [220, 230] width 42 height 17
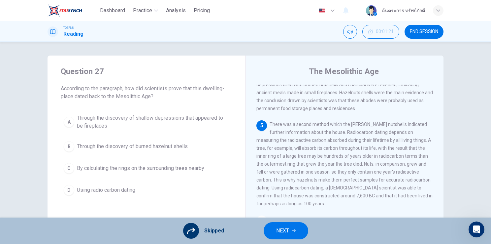
click at [279, 231] on span "NEXT" at bounding box center [282, 230] width 13 height 9
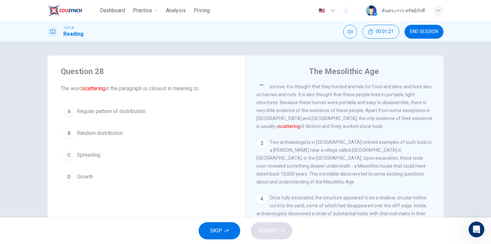
scroll to position [41, 0]
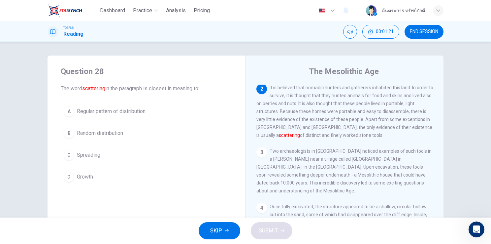
click at [231, 236] on button "SKIP" at bounding box center [220, 230] width 42 height 17
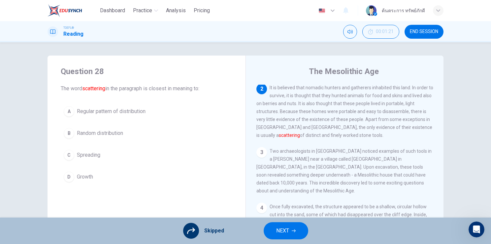
click at [274, 234] on button "NEXT" at bounding box center [286, 230] width 45 height 17
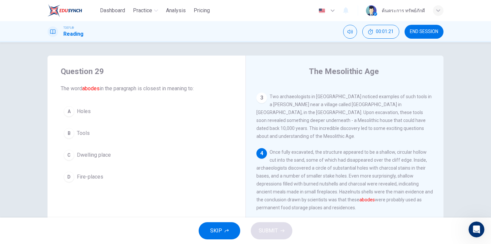
scroll to position [96, 0]
click at [224, 226] on button "SKIP" at bounding box center [220, 230] width 42 height 17
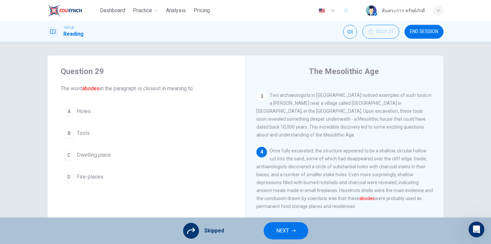
click at [275, 225] on button "NEXT" at bounding box center [286, 230] width 45 height 17
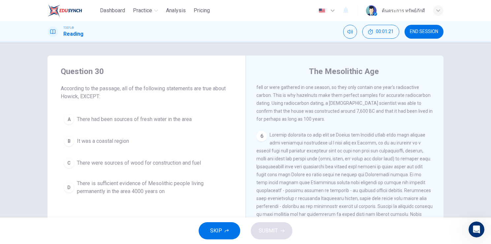
scroll to position [308, 0]
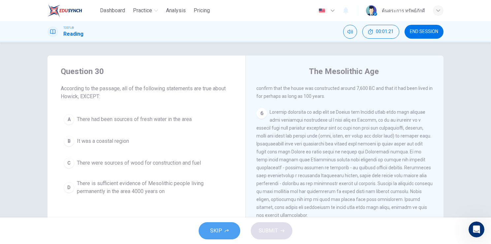
click at [225, 229] on icon "button" at bounding box center [227, 231] width 4 height 4
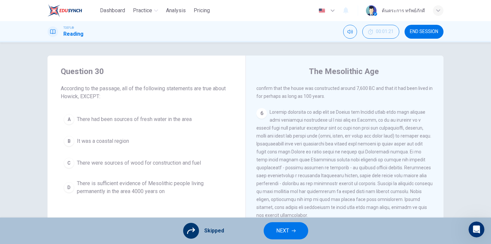
click at [276, 229] on span "NEXT" at bounding box center [282, 230] width 13 height 9
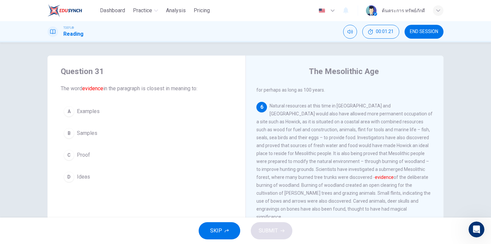
click at [224, 229] on button "SKIP" at bounding box center [220, 230] width 42 height 17
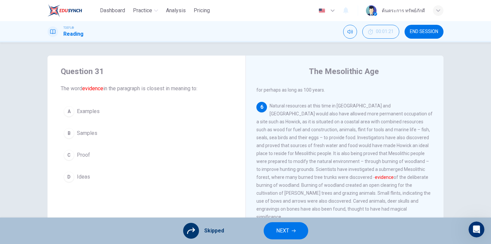
click at [283, 231] on span "NEXT" at bounding box center [282, 230] width 13 height 9
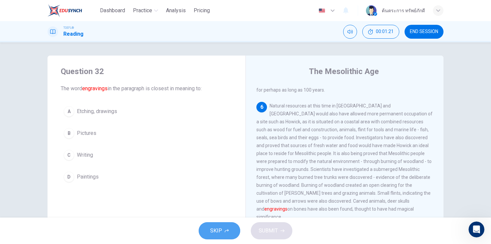
click at [220, 225] on button "SKIP" at bounding box center [220, 230] width 42 height 17
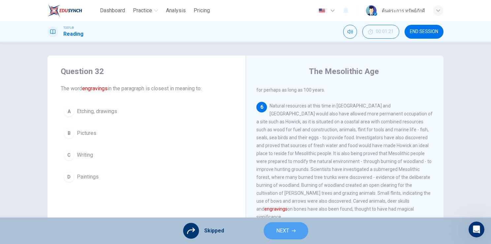
click at [271, 228] on button "NEXT" at bounding box center [286, 230] width 45 height 17
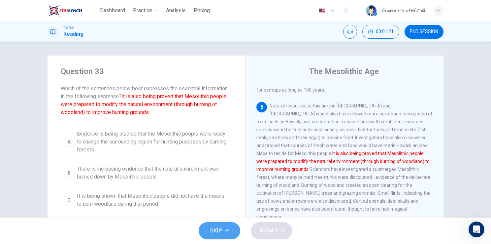
click at [222, 230] on button "SKIP" at bounding box center [220, 230] width 42 height 17
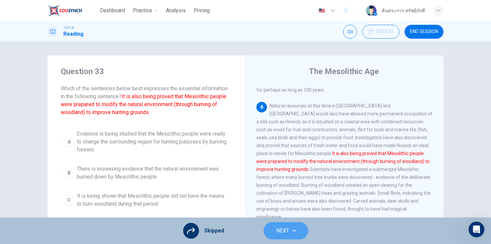
click at [277, 232] on span "NEXT" at bounding box center [282, 230] width 13 height 9
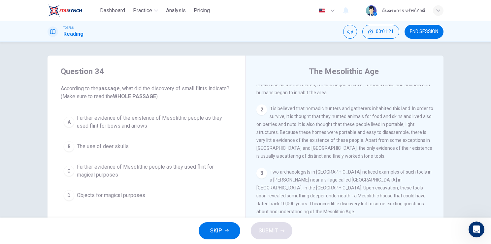
scroll to position [0, 0]
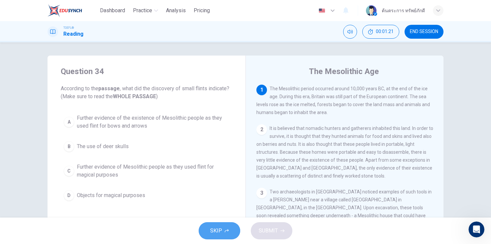
click at [234, 227] on button "SKIP" at bounding box center [220, 230] width 42 height 17
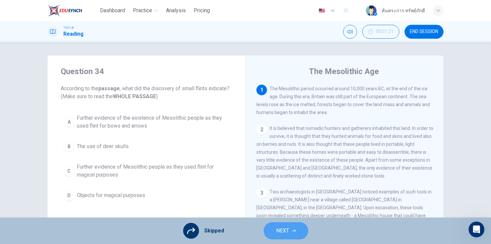
click at [280, 233] on span "NEXT" at bounding box center [282, 230] width 13 height 9
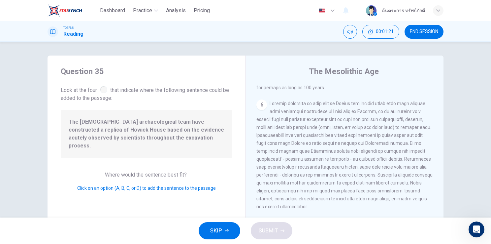
scroll to position [317, 0]
click at [221, 228] on span "SKIP" at bounding box center [216, 230] width 12 height 9
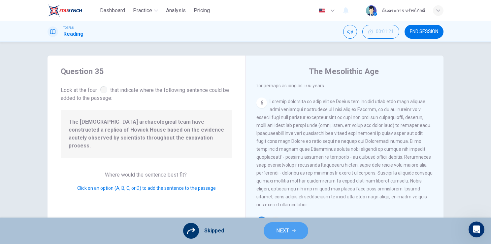
click at [276, 229] on span "NEXT" at bounding box center [282, 230] width 13 height 9
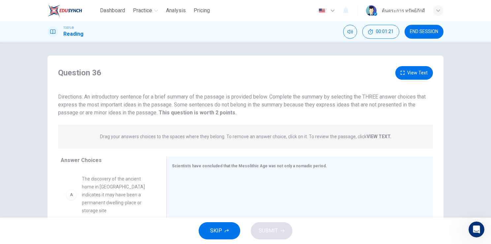
click at [215, 226] on span "SKIP" at bounding box center [216, 230] width 12 height 9
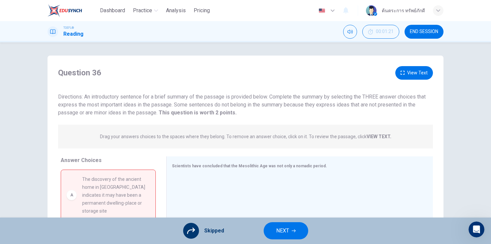
click at [266, 231] on button "NEXT" at bounding box center [286, 230] width 45 height 17
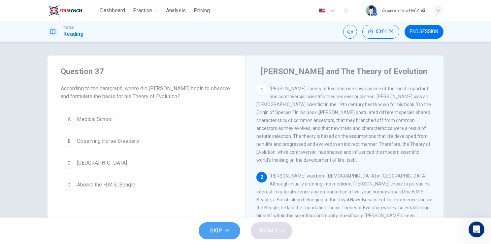
click at [239, 233] on button "SKIP" at bounding box center [220, 230] width 42 height 17
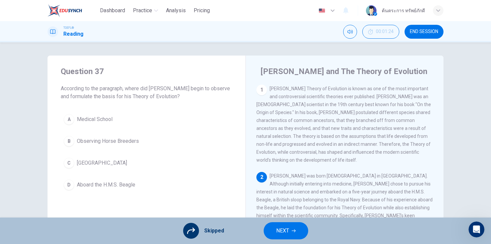
click at [281, 234] on span "NEXT" at bounding box center [282, 230] width 13 height 9
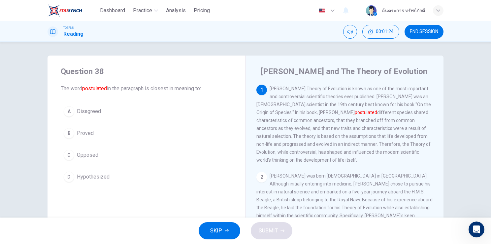
click at [225, 231] on icon "button" at bounding box center [227, 231] width 4 height 4
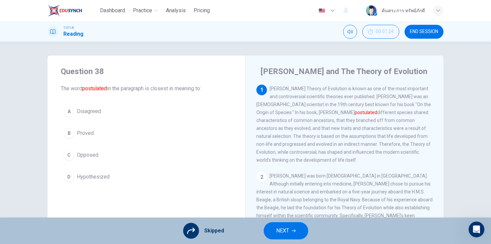
click at [267, 232] on button "NEXT" at bounding box center [286, 230] width 45 height 17
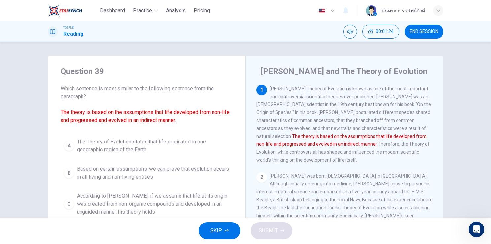
click at [219, 226] on span "SKIP" at bounding box center [216, 230] width 12 height 9
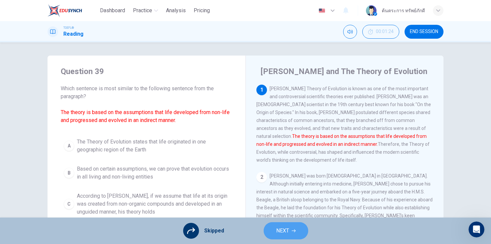
click at [272, 226] on button "NEXT" at bounding box center [286, 230] width 45 height 17
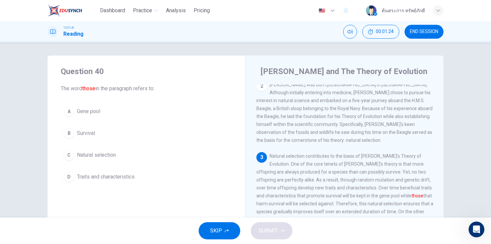
scroll to position [121, 0]
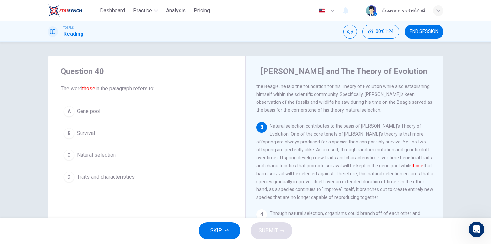
click at [221, 225] on button "SKIP" at bounding box center [220, 230] width 42 height 17
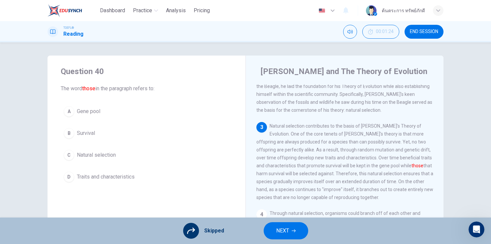
click at [289, 229] on button "NEXT" at bounding box center [286, 230] width 45 height 17
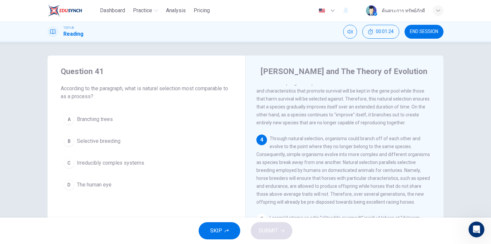
scroll to position [203, 0]
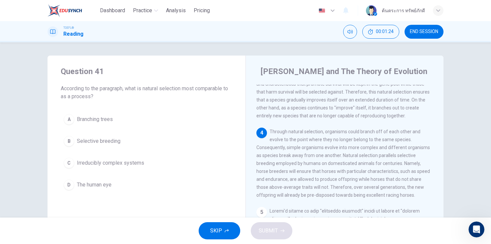
click at [219, 230] on span "SKIP" at bounding box center [216, 230] width 12 height 9
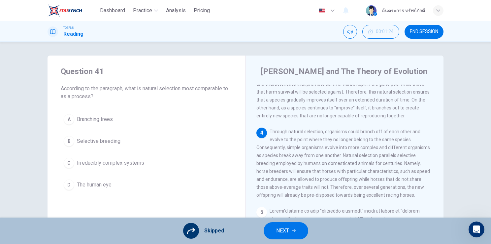
click at [262, 229] on div "Skipped NEXT" at bounding box center [245, 230] width 491 height 26
click at [270, 231] on button "NEXT" at bounding box center [286, 230] width 45 height 17
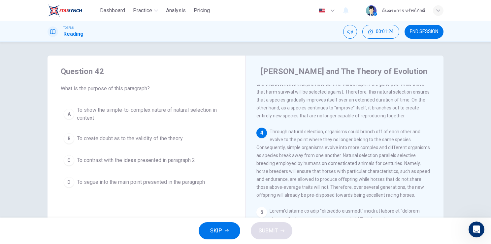
scroll to position [253, 0]
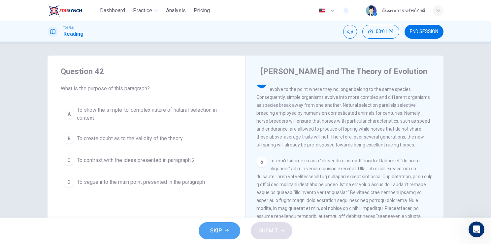
click at [226, 222] on button "SKIP" at bounding box center [220, 230] width 42 height 17
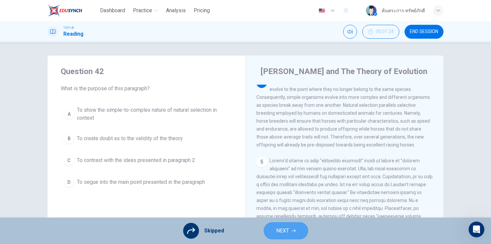
click at [290, 233] on button "NEXT" at bounding box center [286, 230] width 45 height 17
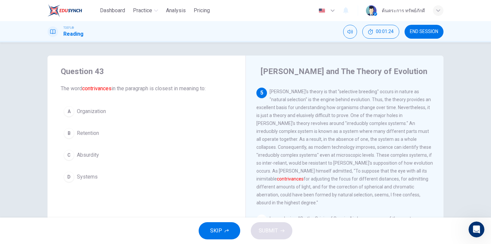
scroll to position [325, 0]
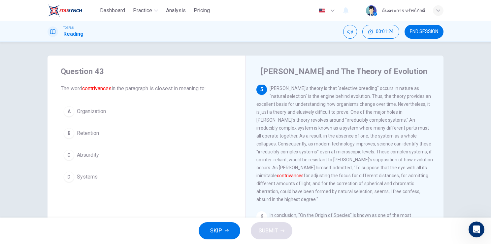
click at [213, 233] on span "SKIP" at bounding box center [216, 230] width 12 height 9
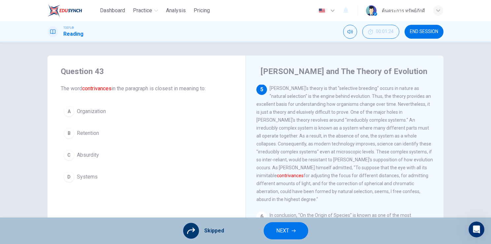
click at [267, 231] on button "NEXT" at bounding box center [286, 230] width 45 height 17
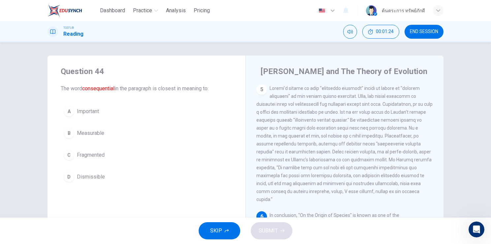
scroll to position [341, 0]
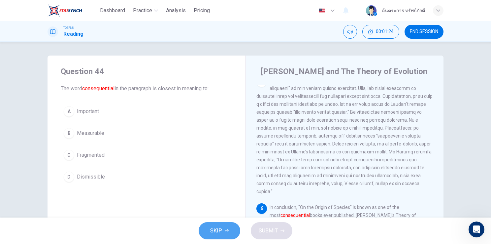
click at [226, 227] on button "SKIP" at bounding box center [220, 230] width 42 height 17
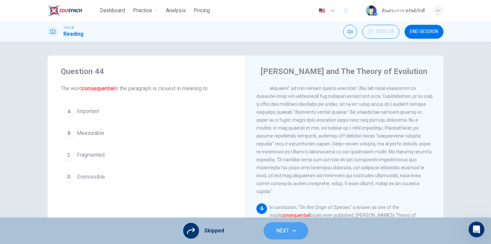
click at [275, 230] on button "NEXT" at bounding box center [286, 230] width 45 height 17
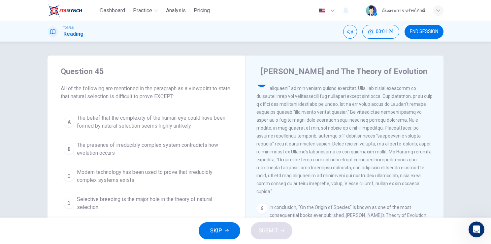
click at [229, 226] on button "SKIP" at bounding box center [220, 230] width 42 height 17
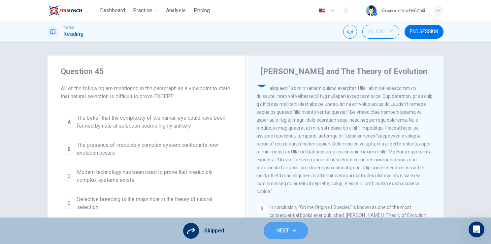
click at [279, 229] on span "NEXT" at bounding box center [282, 230] width 13 height 9
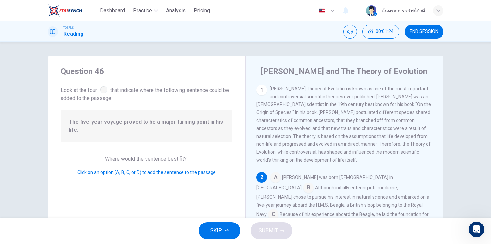
scroll to position [37, 0]
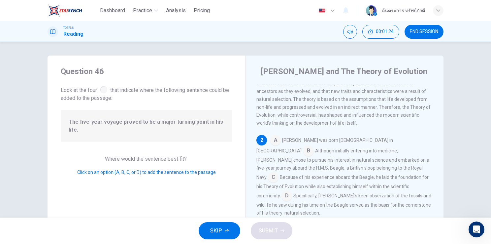
click at [234, 229] on button "SKIP" at bounding box center [220, 230] width 42 height 17
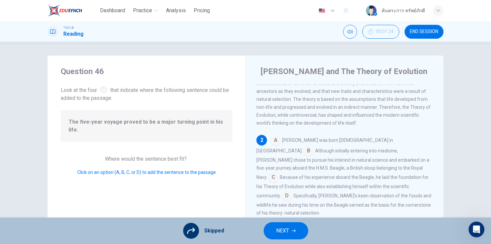
click at [283, 230] on span "NEXT" at bounding box center [282, 230] width 13 height 9
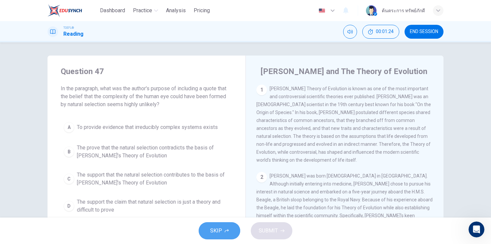
click at [226, 227] on button "SKIP" at bounding box center [220, 230] width 42 height 17
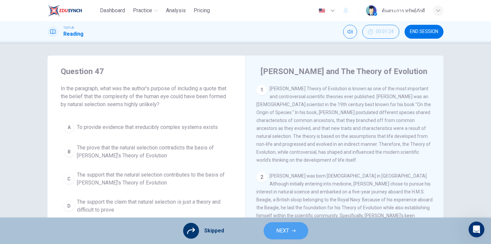
click at [279, 235] on button "NEXT" at bounding box center [286, 230] width 45 height 17
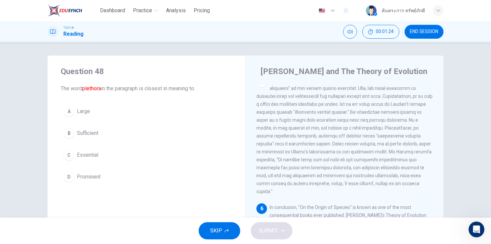
click at [231, 228] on button "SKIP" at bounding box center [220, 230] width 42 height 17
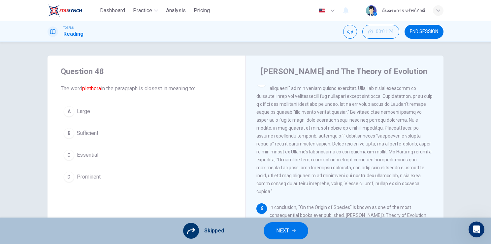
click at [277, 229] on span "NEXT" at bounding box center [282, 230] width 13 height 9
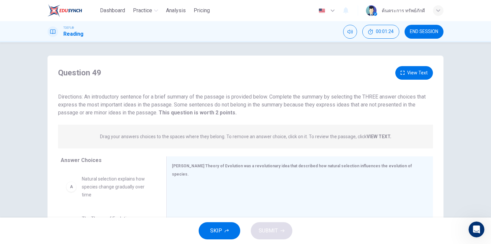
click at [235, 229] on button "SKIP" at bounding box center [220, 230] width 42 height 17
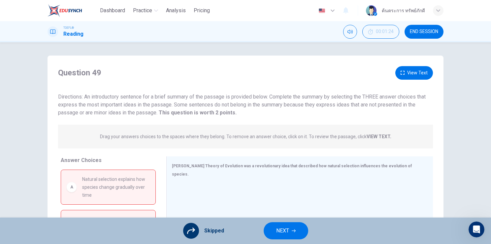
click at [283, 232] on span "NEXT" at bounding box center [282, 230] width 13 height 9
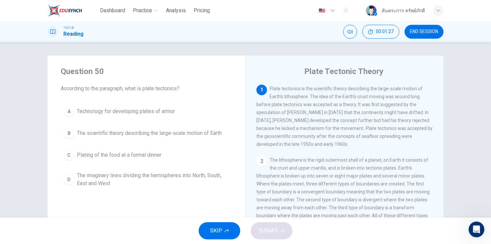
click at [228, 240] on div "SKIP SUBMIT" at bounding box center [245, 230] width 491 height 26
click at [230, 234] on button "SKIP" at bounding box center [220, 230] width 42 height 17
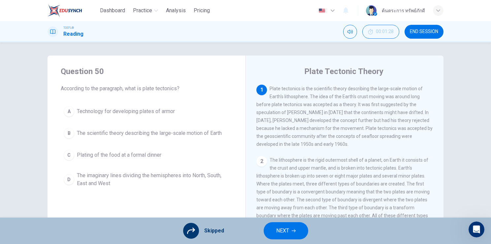
click at [271, 232] on button "NEXT" at bounding box center [286, 230] width 45 height 17
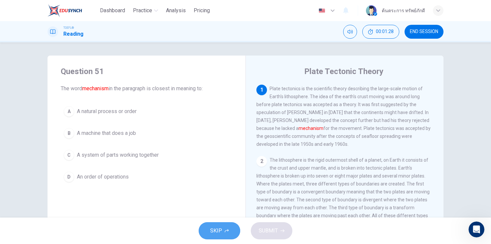
click at [220, 230] on span "SKIP" at bounding box center [216, 230] width 12 height 9
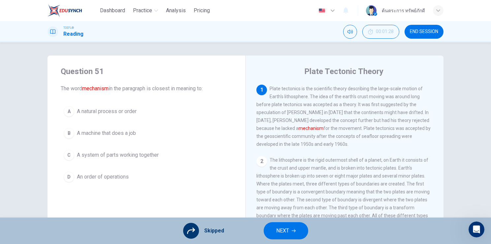
click at [275, 226] on button "NEXT" at bounding box center [286, 230] width 45 height 17
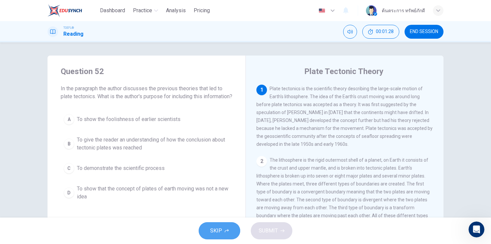
click at [221, 228] on span "SKIP" at bounding box center [216, 230] width 12 height 9
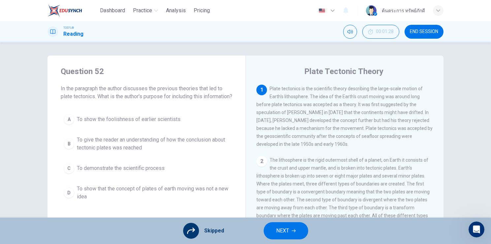
click at [259, 229] on div "Skipped NEXT" at bounding box center [245, 230] width 491 height 26
click at [267, 230] on button "NEXT" at bounding box center [286, 230] width 45 height 17
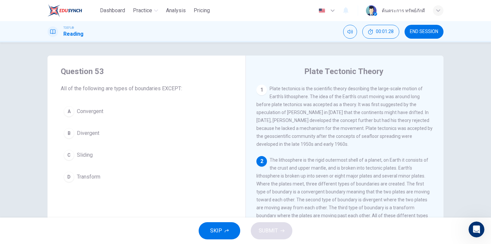
scroll to position [31, 0]
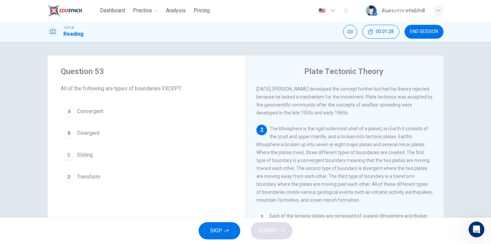
click at [224, 231] on button "SKIP" at bounding box center [220, 230] width 42 height 17
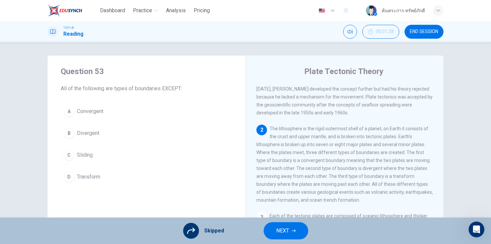
click at [285, 230] on span "NEXT" at bounding box center [282, 230] width 13 height 9
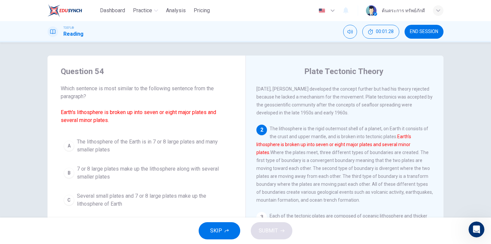
scroll to position [73, 0]
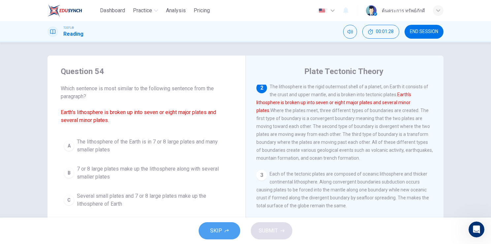
click at [224, 227] on button "SKIP" at bounding box center [220, 230] width 42 height 17
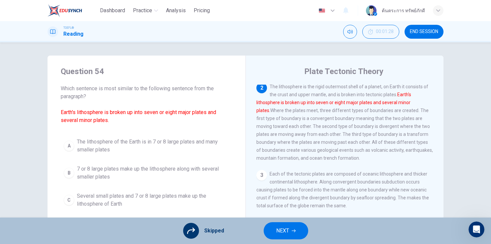
click at [275, 226] on button "NEXT" at bounding box center [286, 230] width 45 height 17
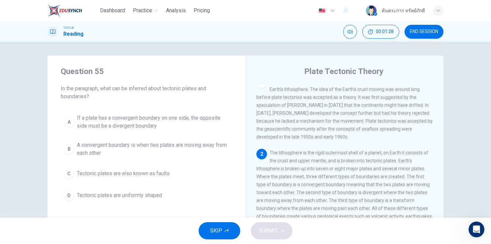
scroll to position [0, 0]
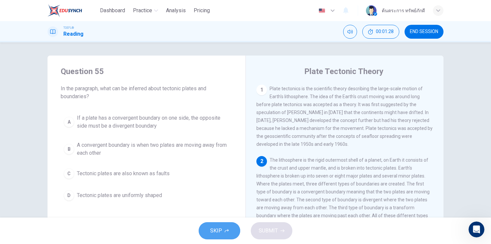
click at [229, 227] on button "SKIP" at bounding box center [220, 230] width 42 height 17
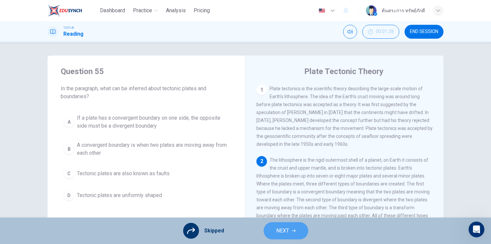
click at [274, 229] on button "NEXT" at bounding box center [286, 230] width 45 height 17
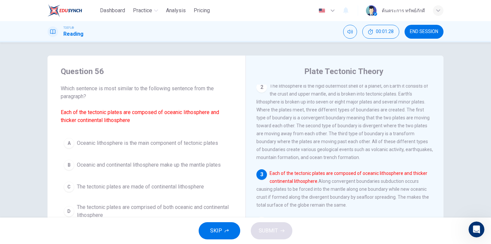
scroll to position [80, 0]
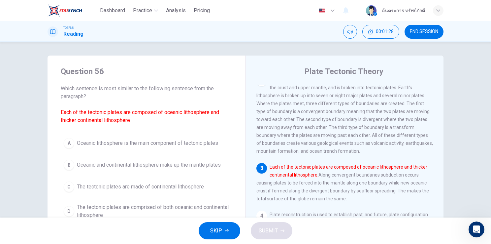
click at [230, 227] on button "SKIP" at bounding box center [220, 230] width 42 height 17
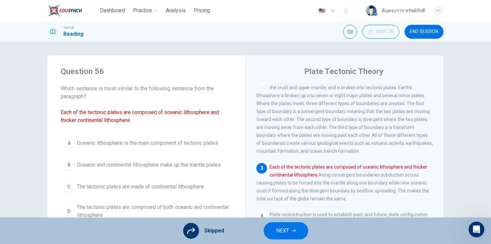
click at [272, 229] on button "NEXT" at bounding box center [286, 230] width 45 height 17
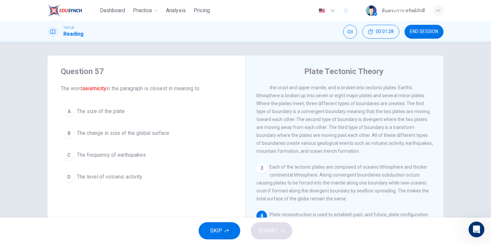
scroll to position [128, 0]
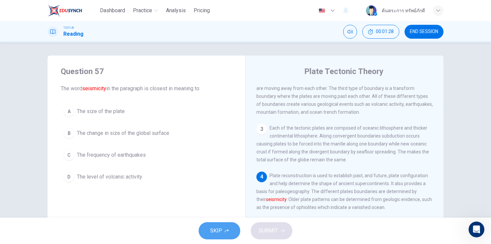
click at [220, 230] on span "SKIP" at bounding box center [216, 230] width 12 height 9
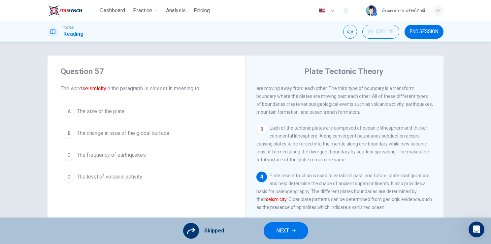
click at [283, 228] on span "NEXT" at bounding box center [282, 230] width 13 height 9
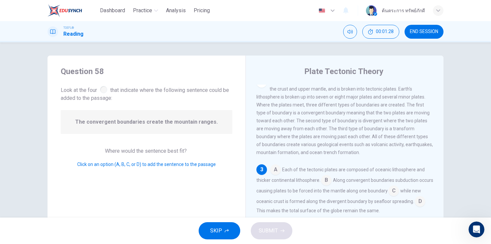
scroll to position [90, 0]
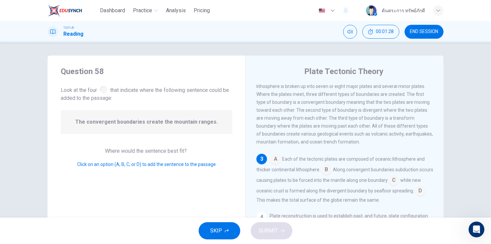
click at [222, 230] on span "SKIP" at bounding box center [216, 230] width 12 height 9
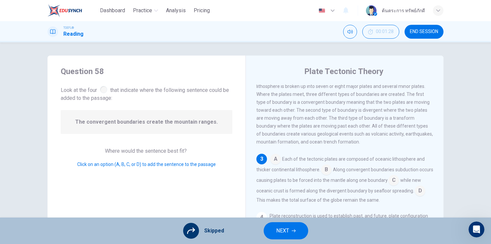
click at [275, 228] on button "NEXT" at bounding box center [286, 230] width 45 height 17
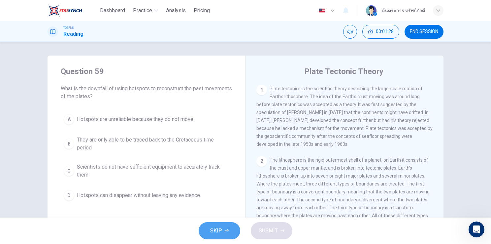
click at [223, 228] on button "SKIP" at bounding box center [220, 230] width 42 height 17
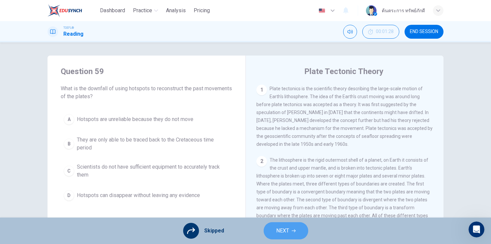
click at [283, 232] on span "NEXT" at bounding box center [282, 230] width 13 height 9
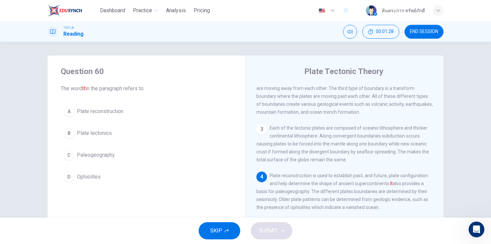
scroll to position [128, 0]
click at [232, 230] on button "SKIP" at bounding box center [220, 230] width 42 height 17
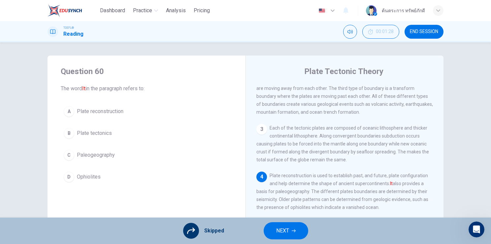
click at [283, 227] on span "NEXT" at bounding box center [282, 230] width 13 height 9
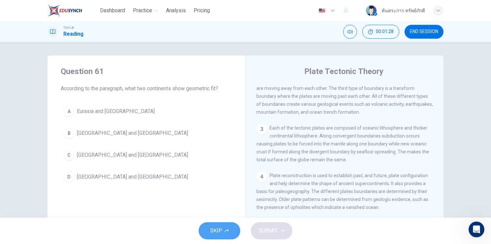
click at [231, 227] on button "SKIP" at bounding box center [220, 230] width 42 height 17
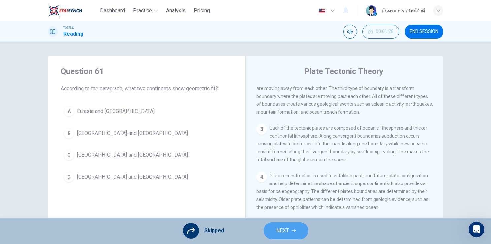
click at [272, 228] on button "NEXT" at bounding box center [286, 230] width 45 height 17
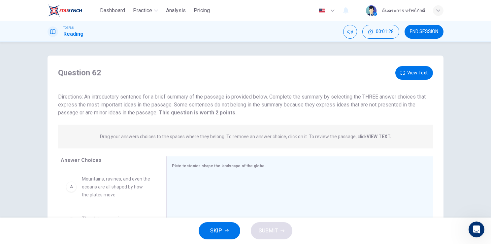
click at [239, 227] on div "SKIP SUBMIT" at bounding box center [245, 230] width 491 height 26
click at [234, 227] on button "SKIP" at bounding box center [220, 230] width 42 height 17
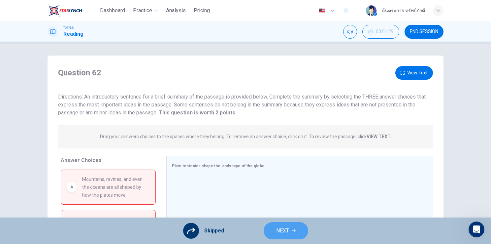
click at [281, 229] on span "NEXT" at bounding box center [282, 230] width 13 height 9
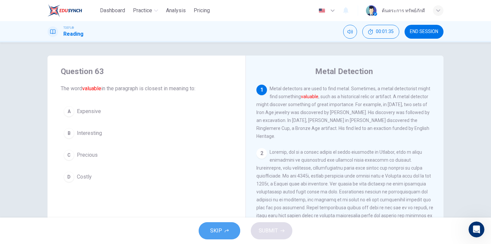
click at [222, 232] on span "SKIP" at bounding box center [216, 230] width 12 height 9
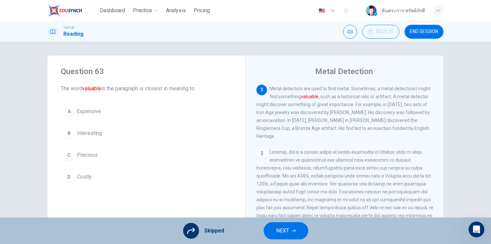
click at [281, 228] on span "NEXT" at bounding box center [282, 230] width 13 height 9
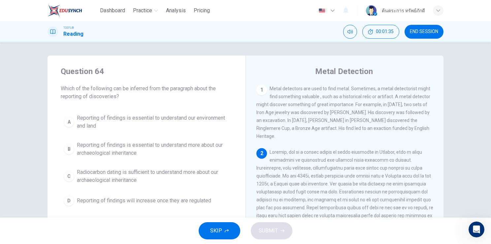
click at [237, 227] on button "SKIP" at bounding box center [220, 230] width 42 height 17
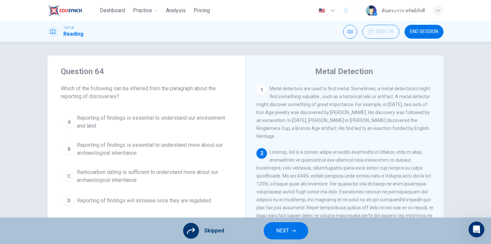
click at [273, 232] on button "NEXT" at bounding box center [286, 230] width 45 height 17
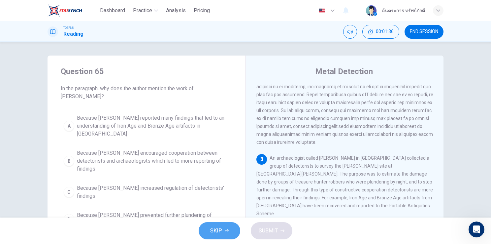
click at [225, 231] on icon "button" at bounding box center [227, 231] width 4 height 4
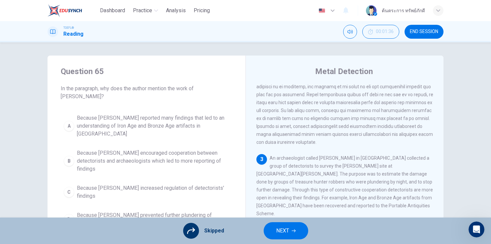
click at [270, 228] on button "NEXT" at bounding box center [286, 230] width 45 height 17
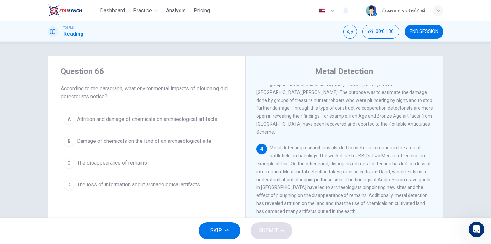
click at [221, 227] on span "SKIP" at bounding box center [216, 230] width 12 height 9
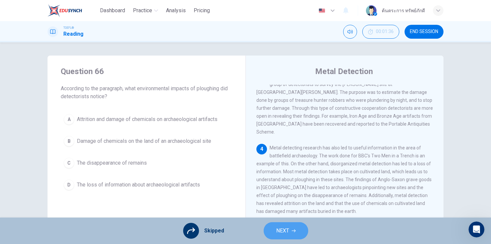
click at [275, 228] on button "NEXT" at bounding box center [286, 230] width 45 height 17
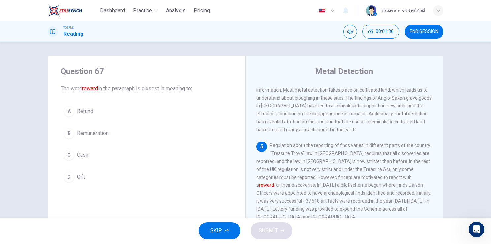
click at [227, 228] on button "SKIP" at bounding box center [220, 230] width 42 height 17
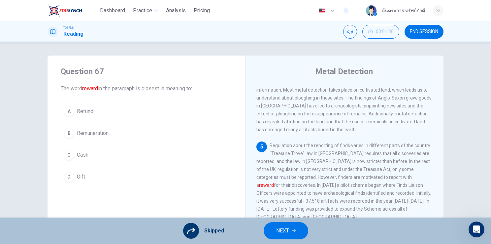
click at [282, 225] on button "NEXT" at bounding box center [286, 230] width 45 height 17
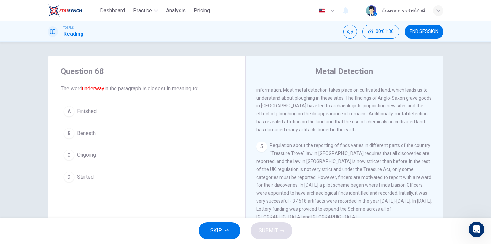
scroll to position [308, 0]
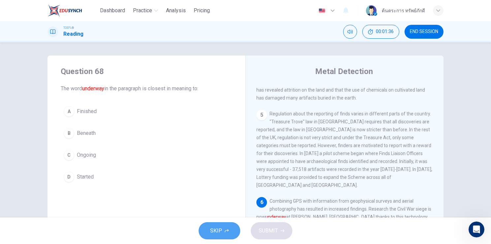
click at [225, 228] on button "SKIP" at bounding box center [220, 230] width 42 height 17
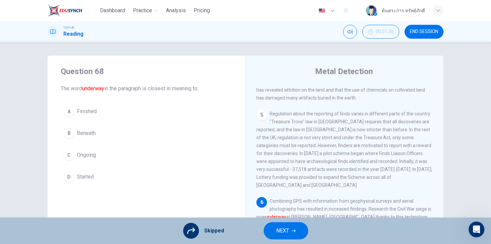
click at [274, 228] on button "NEXT" at bounding box center [286, 230] width 45 height 17
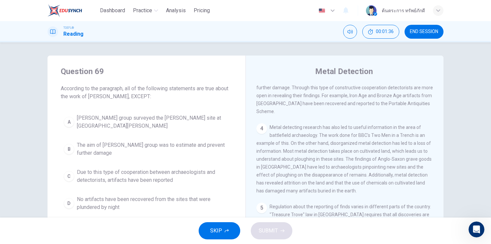
scroll to position [180, 0]
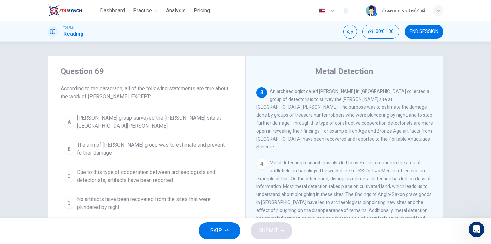
click at [217, 227] on span "SKIP" at bounding box center [216, 230] width 12 height 9
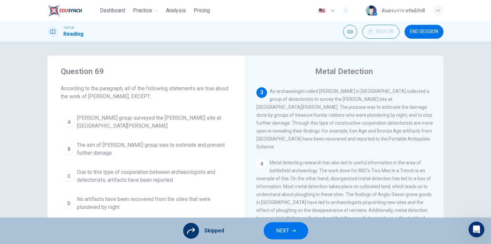
click at [276, 229] on span "NEXT" at bounding box center [282, 230] width 13 height 9
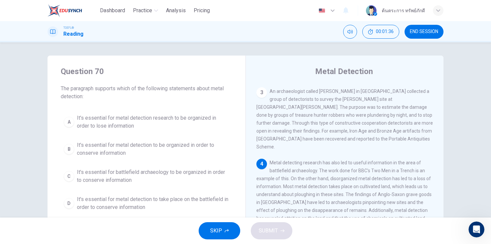
scroll to position [195, 0]
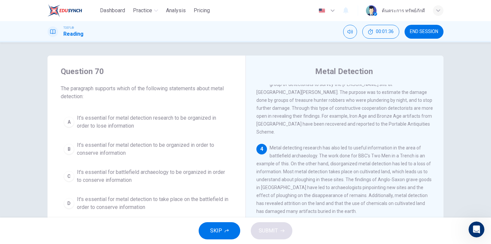
click at [227, 232] on icon "button" at bounding box center [227, 231] width 4 height 4
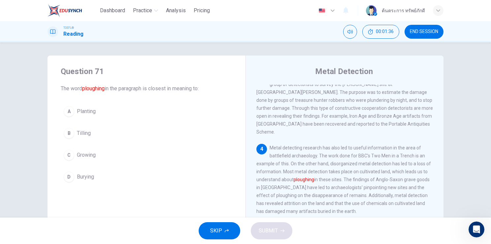
scroll to position [245, 0]
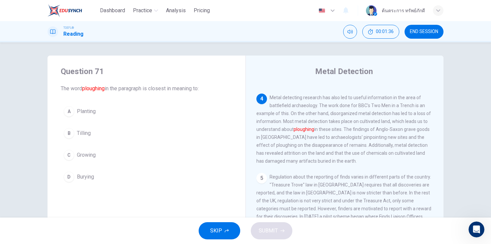
click at [241, 230] on div "SKIP SUBMIT" at bounding box center [245, 230] width 491 height 26
click at [226, 232] on icon "button" at bounding box center [227, 231] width 4 height 4
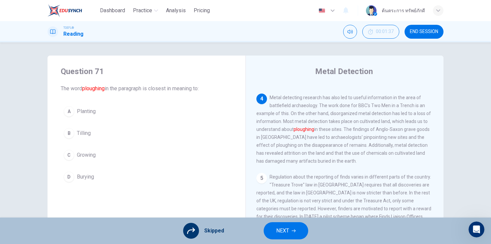
click at [270, 231] on button "NEXT" at bounding box center [286, 230] width 45 height 17
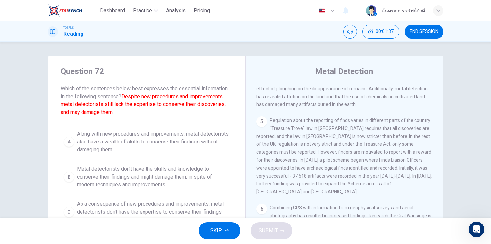
scroll to position [308, 0]
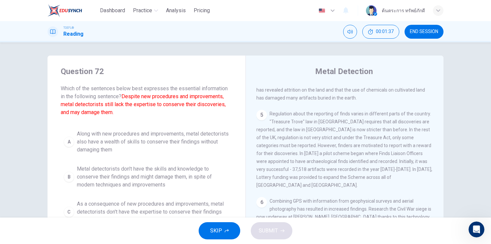
click at [214, 227] on span "SKIP" at bounding box center [216, 230] width 12 height 9
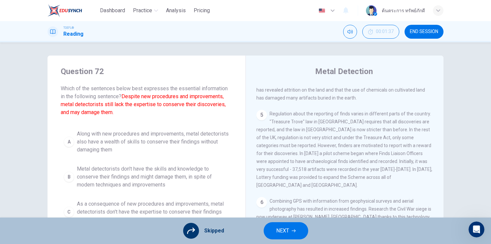
click at [273, 226] on button "NEXT" at bounding box center [286, 230] width 45 height 17
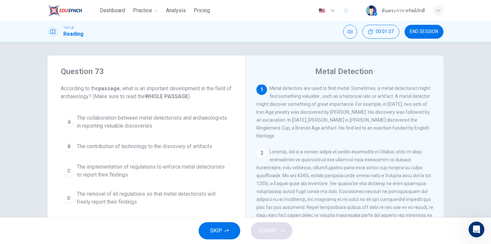
scroll to position [0, 0]
click at [227, 234] on button "SKIP" at bounding box center [220, 230] width 42 height 17
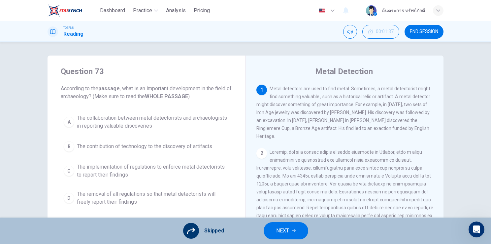
click at [276, 230] on span "NEXT" at bounding box center [282, 230] width 13 height 9
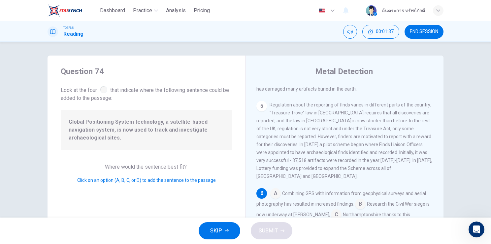
scroll to position [325, 0]
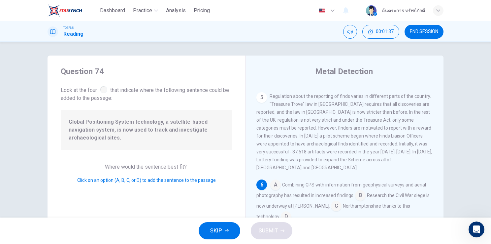
click at [230, 228] on button "SKIP" at bounding box center [220, 230] width 42 height 17
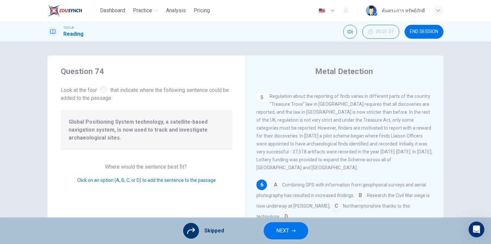
click at [283, 227] on span "NEXT" at bounding box center [282, 230] width 13 height 9
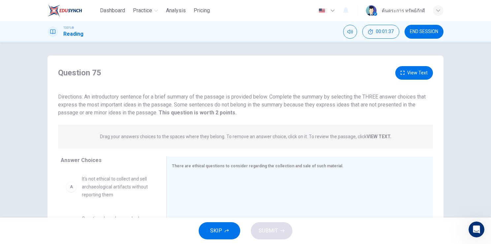
click at [242, 231] on div "SKIP SUBMIT" at bounding box center [245, 230] width 491 height 26
click at [229, 229] on button "SKIP" at bounding box center [220, 230] width 42 height 17
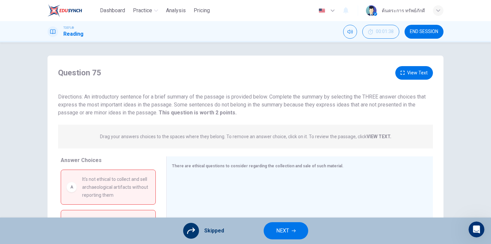
click at [277, 230] on span "NEXT" at bounding box center [282, 230] width 13 height 9
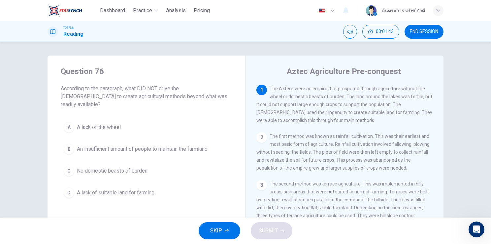
click at [258, 205] on span "The second method was terrace agriculture. This was implemented in hilly areas,…" at bounding box center [343, 207] width 173 height 53
click at [155, 119] on button "A A lack of the wheel" at bounding box center [147, 127] width 172 height 17
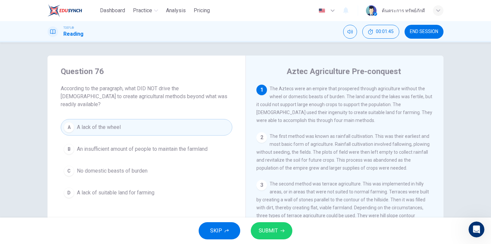
click at [260, 235] on button "SUBMIT" at bounding box center [272, 230] width 42 height 17
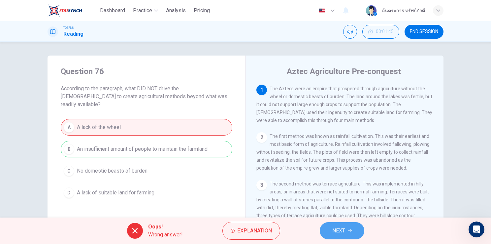
click at [345, 222] on button "NEXT" at bounding box center [342, 230] width 45 height 17
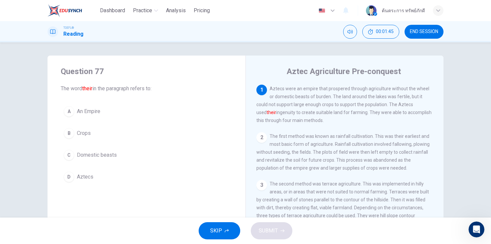
click at [224, 229] on button "SKIP" at bounding box center [220, 230] width 42 height 17
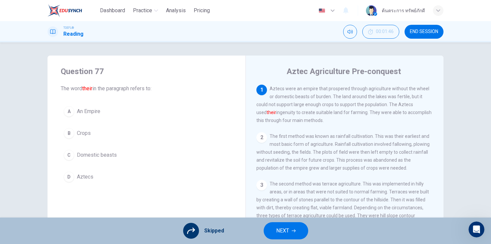
click at [288, 229] on span "NEXT" at bounding box center [282, 230] width 13 height 9
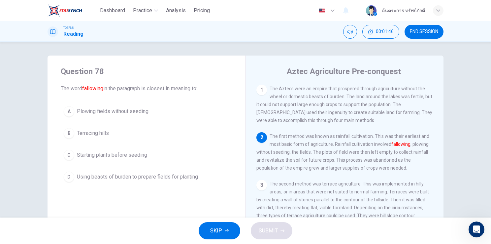
scroll to position [49, 0]
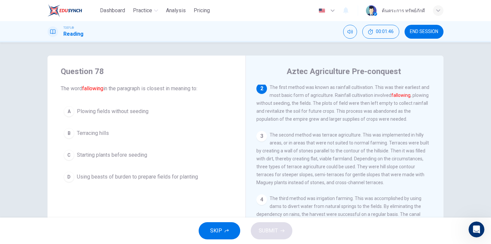
click at [227, 228] on button "SKIP" at bounding box center [220, 230] width 42 height 17
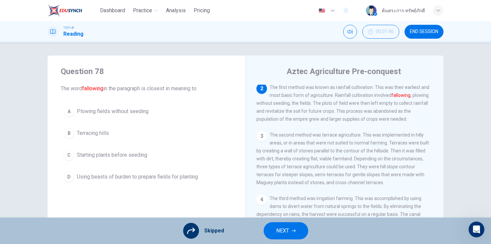
click at [282, 224] on button "NEXT" at bounding box center [286, 230] width 45 height 17
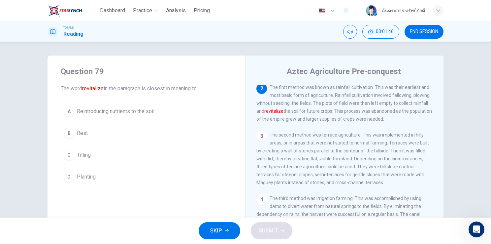
click at [218, 230] on span "SKIP" at bounding box center [216, 230] width 12 height 9
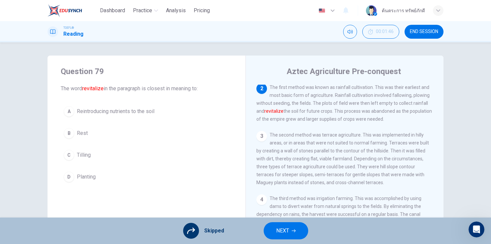
click at [276, 227] on span "NEXT" at bounding box center [282, 230] width 13 height 9
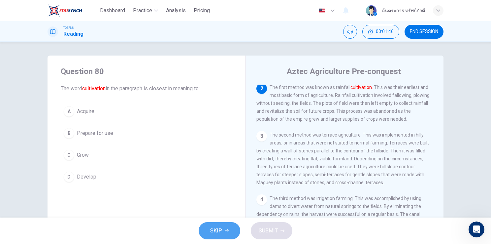
click at [227, 228] on button "SKIP" at bounding box center [220, 230] width 42 height 17
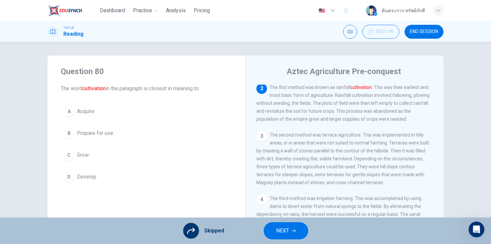
click at [285, 230] on span "NEXT" at bounding box center [282, 230] width 13 height 9
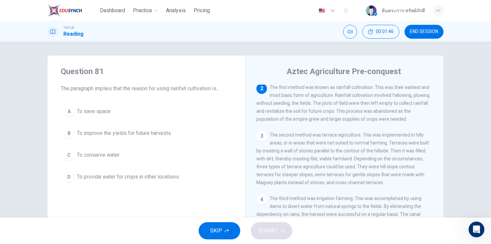
scroll to position [0, 0]
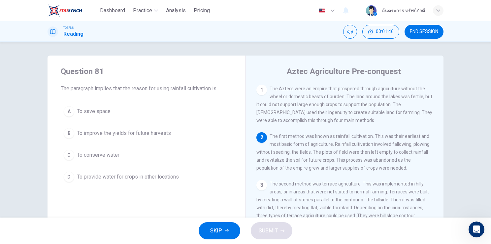
click at [208, 232] on button "SKIP" at bounding box center [220, 230] width 42 height 17
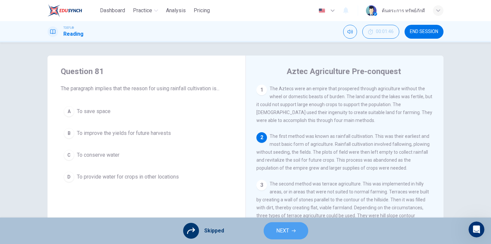
click at [277, 225] on button "NEXT" at bounding box center [286, 230] width 45 height 17
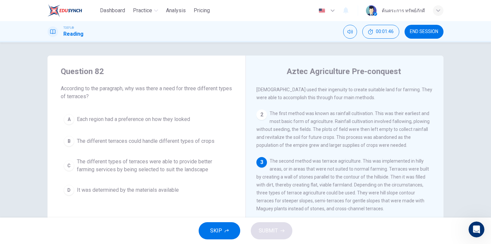
scroll to position [31, 0]
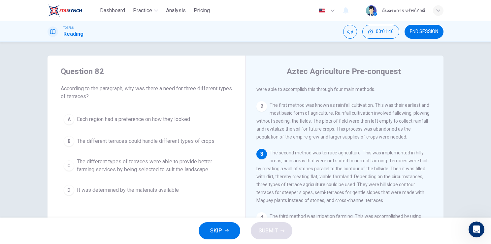
click at [223, 226] on button "SKIP" at bounding box center [220, 230] width 42 height 17
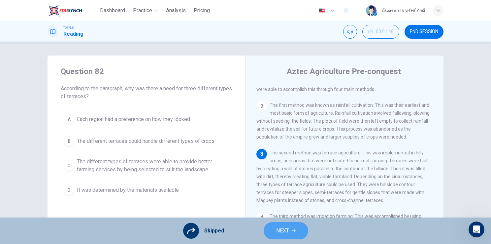
click at [282, 224] on button "NEXT" at bounding box center [286, 230] width 45 height 17
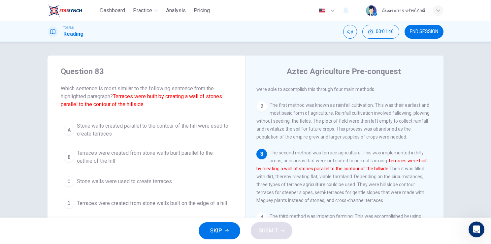
click at [228, 231] on icon "button" at bounding box center [227, 230] width 4 height 3
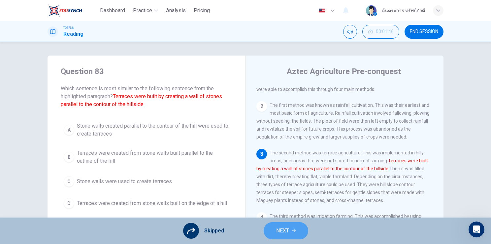
click at [282, 235] on button "NEXT" at bounding box center [286, 230] width 45 height 17
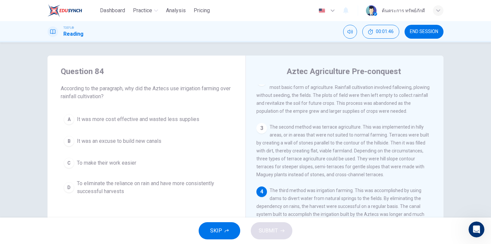
scroll to position [79, 0]
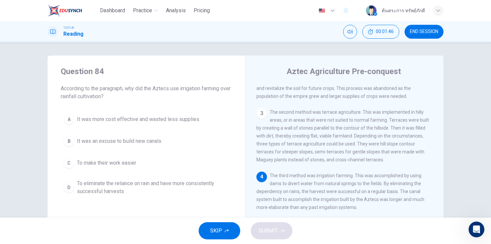
click at [213, 229] on span "SKIP" at bounding box center [216, 230] width 12 height 9
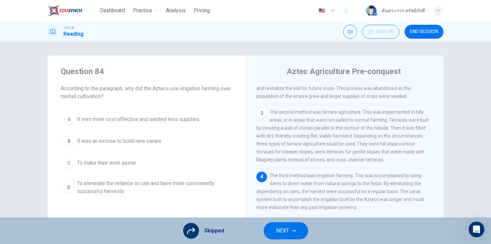
click at [270, 229] on button "NEXT" at bounding box center [286, 230] width 45 height 17
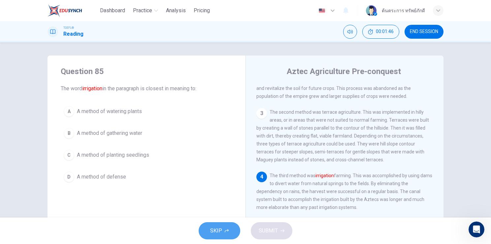
click at [213, 226] on button "SKIP" at bounding box center [220, 230] width 42 height 17
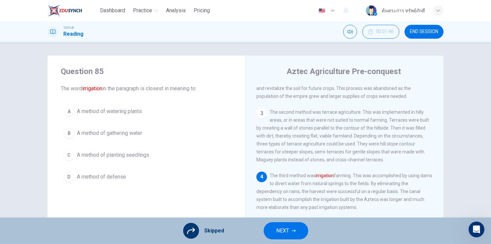
click at [273, 232] on button "NEXT" at bounding box center [286, 230] width 45 height 17
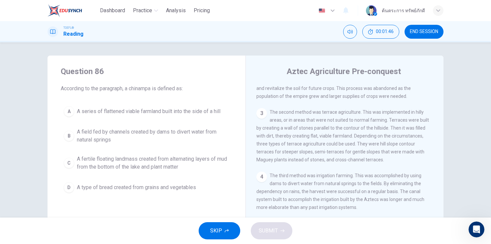
click at [226, 227] on button "SKIP" at bounding box center [220, 230] width 42 height 17
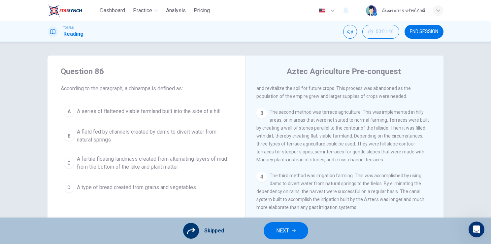
click at [285, 235] on button "NEXT" at bounding box center [286, 230] width 45 height 17
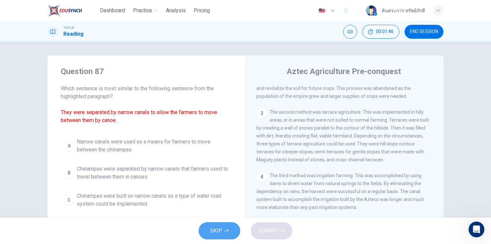
click at [218, 228] on span "SKIP" at bounding box center [216, 230] width 12 height 9
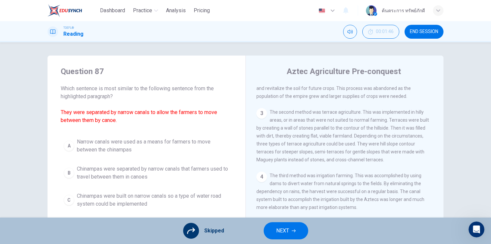
click at [285, 234] on span "NEXT" at bounding box center [282, 230] width 13 height 9
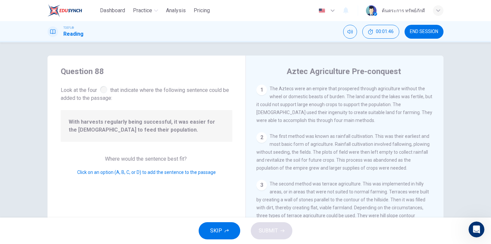
scroll to position [88, 0]
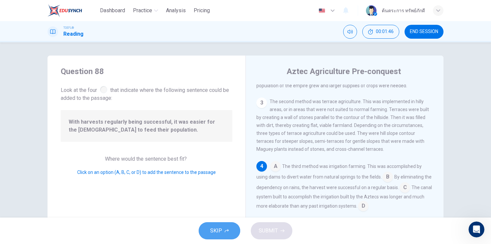
click at [235, 230] on button "SKIP" at bounding box center [220, 230] width 42 height 17
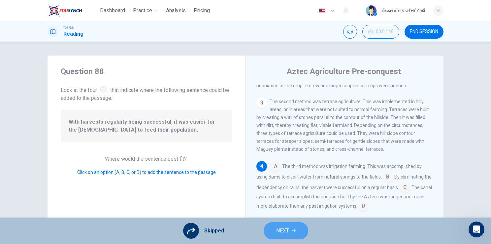
click at [281, 233] on span "NEXT" at bounding box center [282, 230] width 13 height 9
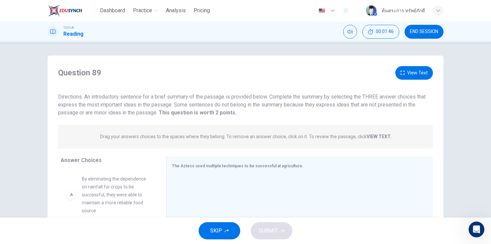
click at [219, 228] on span "SKIP" at bounding box center [216, 230] width 12 height 9
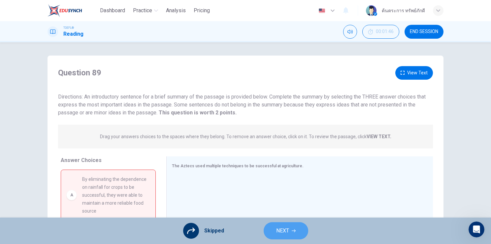
click at [270, 231] on button "NEXT" at bounding box center [286, 230] width 45 height 17
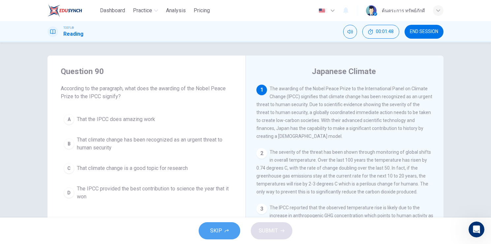
click at [233, 225] on button "SKIP" at bounding box center [220, 230] width 42 height 17
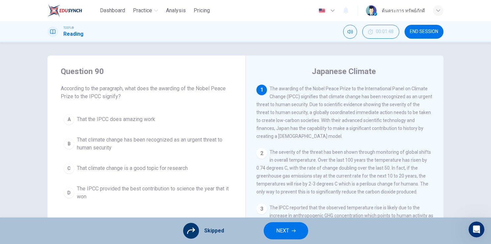
click at [274, 227] on button "NEXT" at bounding box center [286, 230] width 45 height 17
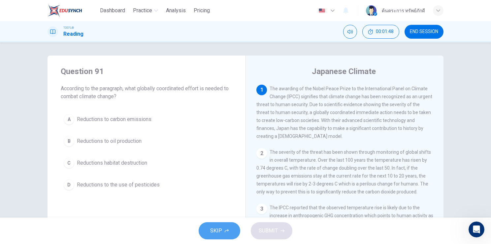
click at [227, 234] on button "SKIP" at bounding box center [220, 230] width 42 height 17
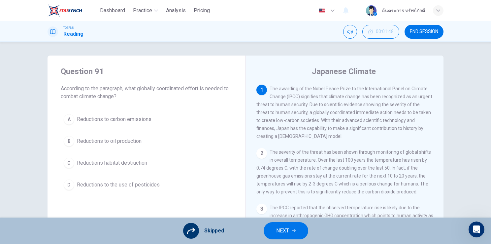
click at [267, 232] on button "NEXT" at bounding box center [286, 230] width 45 height 17
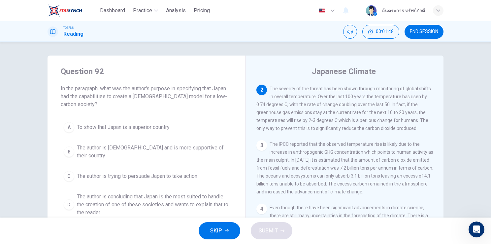
scroll to position [65, 0]
click at [216, 229] on span "SKIP" at bounding box center [216, 230] width 12 height 9
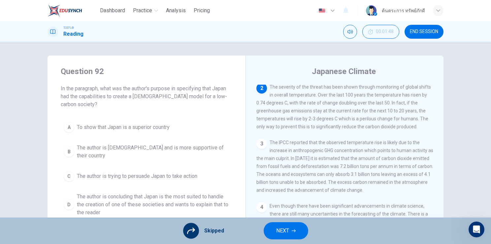
click at [270, 231] on button "NEXT" at bounding box center [286, 230] width 45 height 17
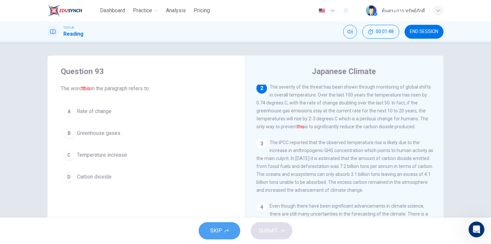
click at [227, 227] on button "SKIP" at bounding box center [220, 230] width 42 height 17
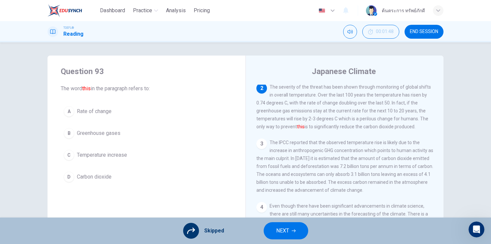
click at [276, 229] on span "NEXT" at bounding box center [282, 230] width 13 height 9
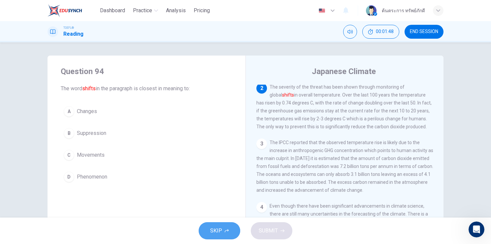
click at [222, 226] on button "SKIP" at bounding box center [220, 230] width 42 height 17
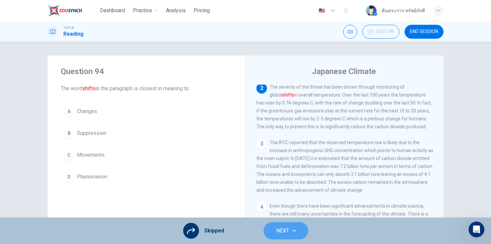
click at [273, 227] on button "NEXT" at bounding box center [286, 230] width 45 height 17
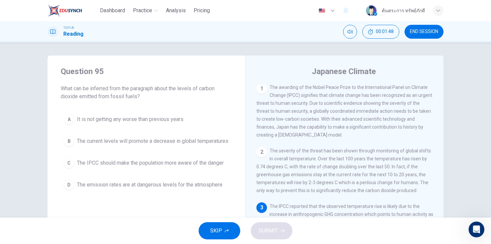
scroll to position [0, 0]
click at [227, 227] on button "SKIP" at bounding box center [220, 230] width 42 height 17
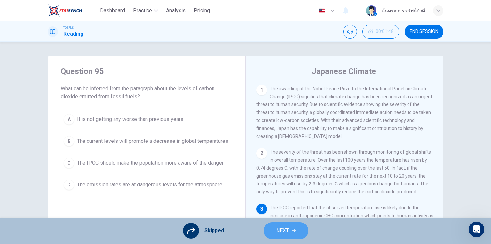
click at [288, 233] on span "NEXT" at bounding box center [282, 230] width 13 height 9
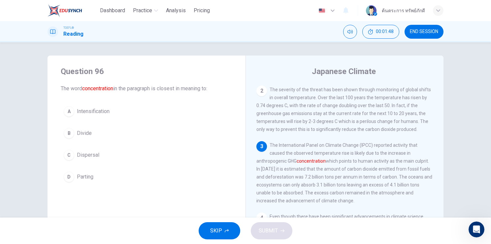
scroll to position [64, 0]
click at [219, 231] on span "SKIP" at bounding box center [216, 230] width 12 height 9
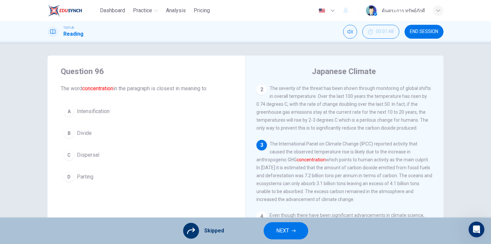
click at [277, 229] on span "NEXT" at bounding box center [282, 230] width 13 height 9
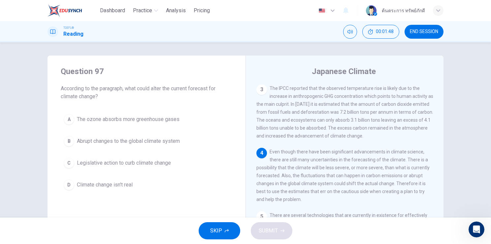
scroll to position [121, 0]
click at [212, 224] on button "SKIP" at bounding box center [220, 230] width 42 height 17
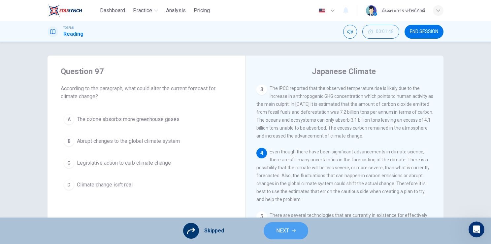
click at [271, 225] on button "NEXT" at bounding box center [286, 230] width 45 height 17
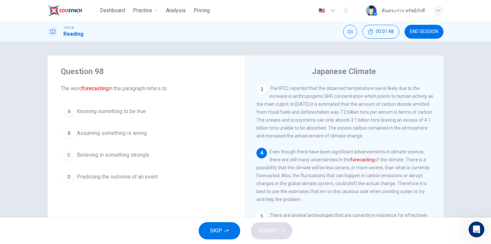
click at [229, 227] on button "SKIP" at bounding box center [220, 230] width 42 height 17
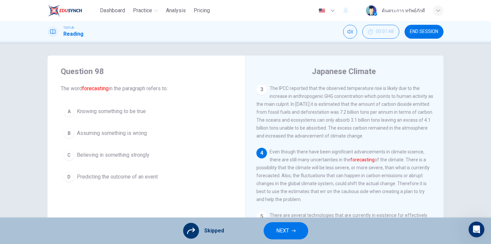
click at [285, 229] on span "NEXT" at bounding box center [282, 230] width 13 height 9
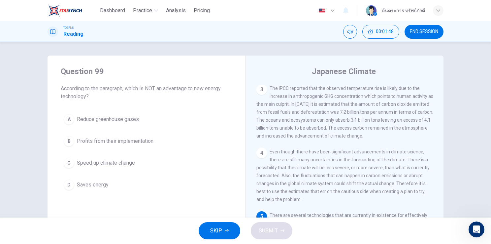
scroll to position [128, 0]
click at [227, 223] on button "SKIP" at bounding box center [220, 230] width 42 height 17
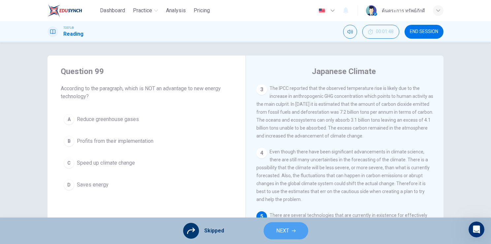
click at [291, 234] on button "NEXT" at bounding box center [286, 230] width 45 height 17
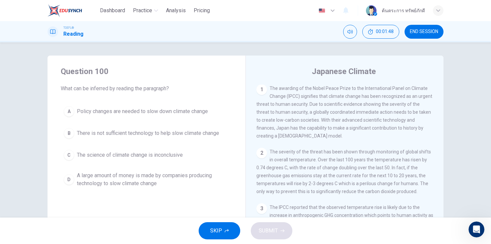
scroll to position [0, 0]
click at [233, 230] on button "SKIP" at bounding box center [220, 230] width 42 height 17
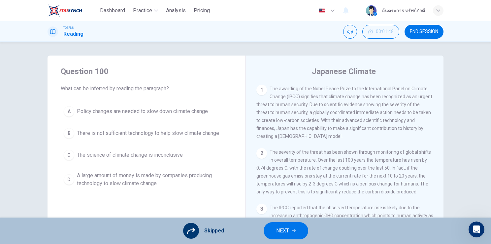
click at [280, 233] on span "NEXT" at bounding box center [282, 230] width 13 height 9
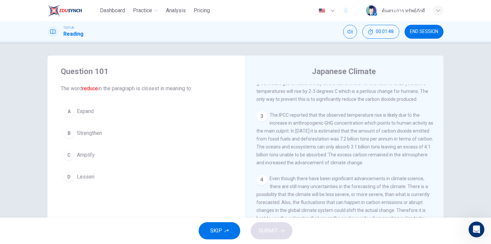
scroll to position [128, 0]
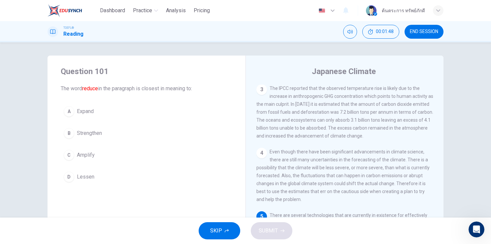
click at [221, 228] on span "SKIP" at bounding box center [216, 230] width 12 height 9
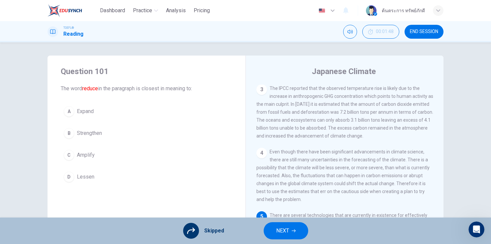
click at [275, 231] on button "NEXT" at bounding box center [286, 230] width 45 height 17
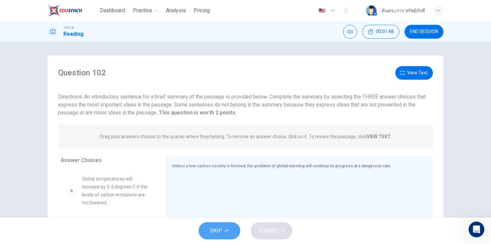
click at [217, 228] on span "SKIP" at bounding box center [216, 230] width 12 height 9
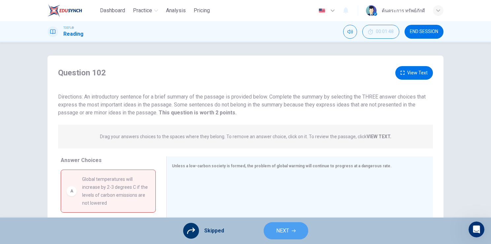
click at [273, 227] on button "NEXT" at bounding box center [286, 230] width 45 height 17
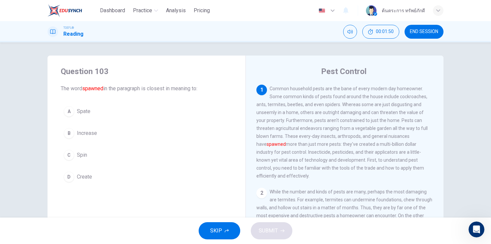
click at [220, 229] on span "SKIP" at bounding box center [216, 230] width 12 height 9
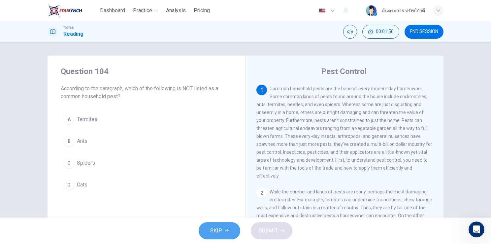
click at [225, 228] on button "SKIP" at bounding box center [220, 230] width 42 height 17
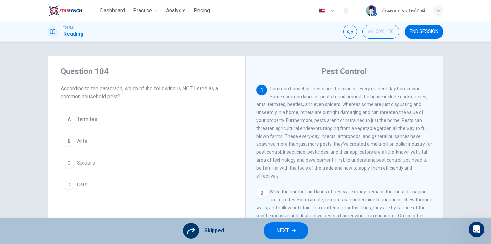
click at [264, 229] on button "NEXT" at bounding box center [286, 230] width 45 height 17
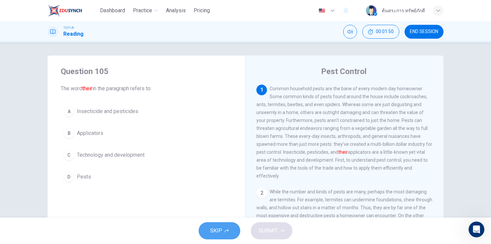
click at [230, 229] on button "SKIP" at bounding box center [220, 230] width 42 height 17
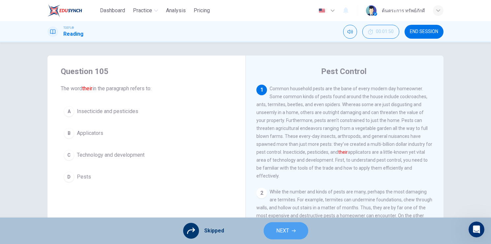
click at [277, 233] on span "NEXT" at bounding box center [282, 230] width 13 height 9
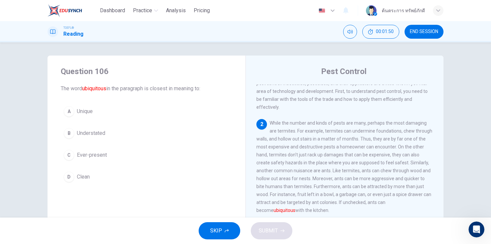
scroll to position [72, 0]
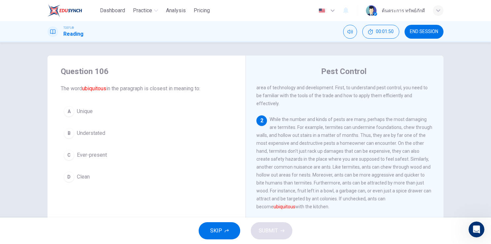
click at [244, 229] on div "SKIP SUBMIT" at bounding box center [245, 230] width 491 height 26
click at [234, 235] on button "SKIP" at bounding box center [220, 230] width 42 height 17
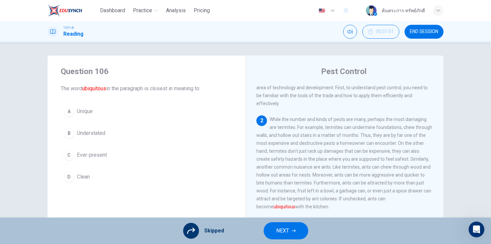
click at [285, 232] on span "NEXT" at bounding box center [282, 230] width 13 height 9
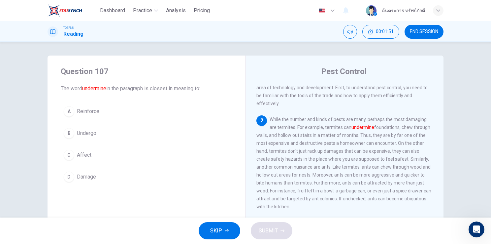
scroll to position [98, 0]
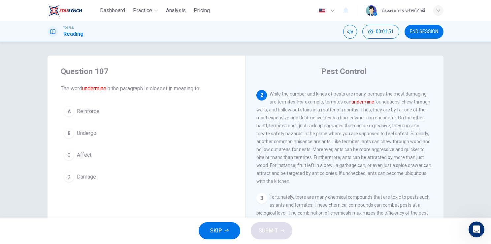
click at [230, 226] on button "SKIP" at bounding box center [220, 230] width 42 height 17
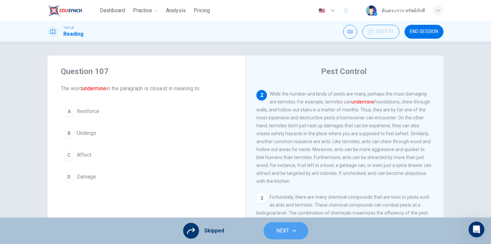
click at [279, 228] on span "NEXT" at bounding box center [282, 230] width 13 height 9
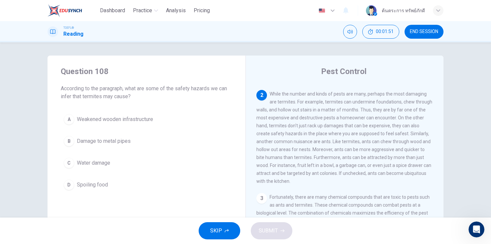
click at [231, 231] on button "SKIP" at bounding box center [220, 230] width 42 height 17
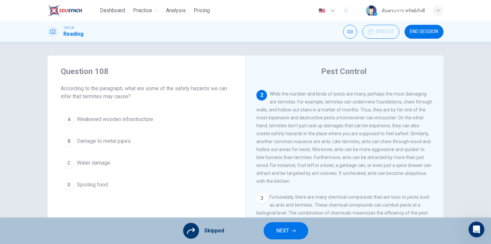
click at [277, 232] on span "NEXT" at bounding box center [282, 230] width 13 height 9
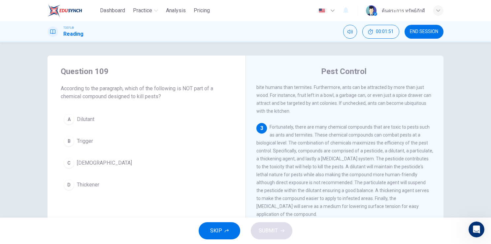
scroll to position [178, 0]
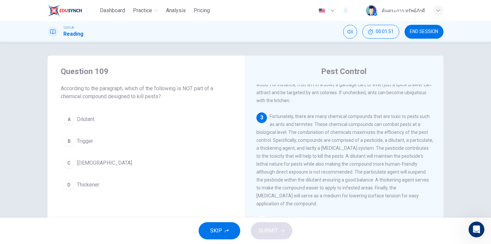
click at [225, 231] on icon "button" at bounding box center [227, 230] width 4 height 3
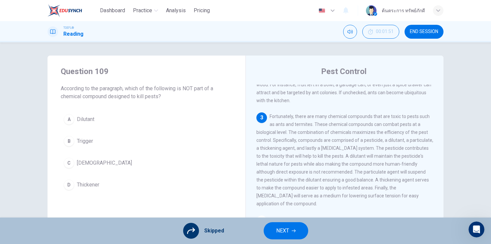
click at [267, 231] on button "NEXT" at bounding box center [286, 230] width 45 height 17
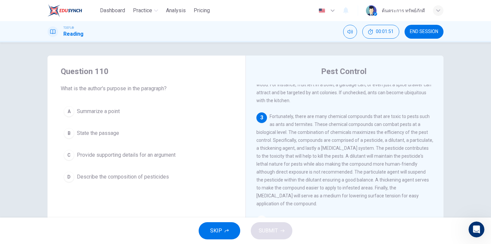
scroll to position [204, 0]
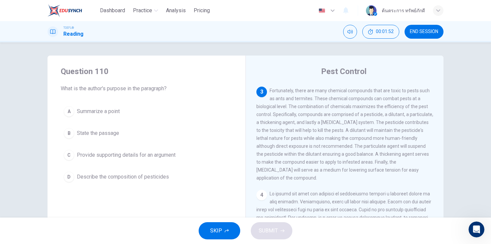
click at [230, 232] on button "SKIP" at bounding box center [220, 230] width 42 height 17
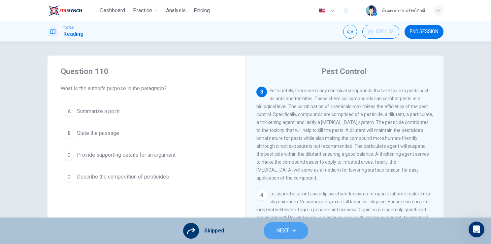
click at [284, 226] on button "NEXT" at bounding box center [286, 230] width 45 height 17
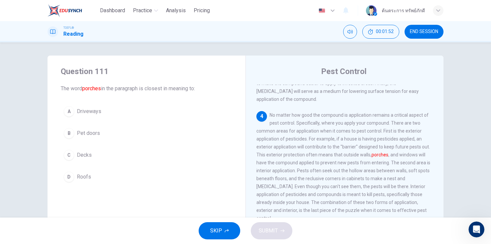
scroll to position [293, 0]
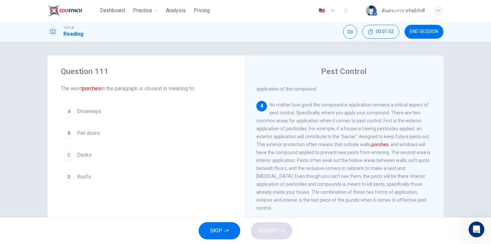
click at [239, 228] on button "SKIP" at bounding box center [220, 230] width 42 height 17
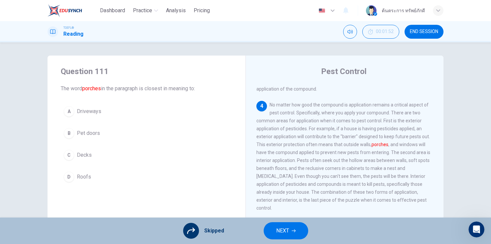
click at [276, 233] on span "NEXT" at bounding box center [282, 230] width 13 height 9
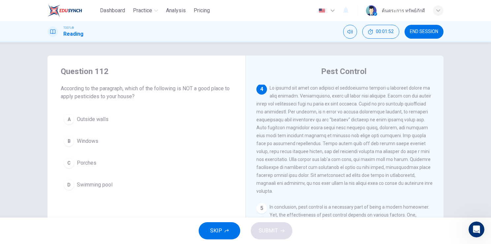
scroll to position [310, 0]
click at [223, 234] on button "SKIP" at bounding box center [220, 230] width 42 height 17
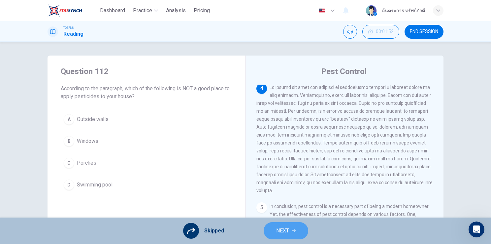
click at [283, 230] on span "NEXT" at bounding box center [282, 230] width 13 height 9
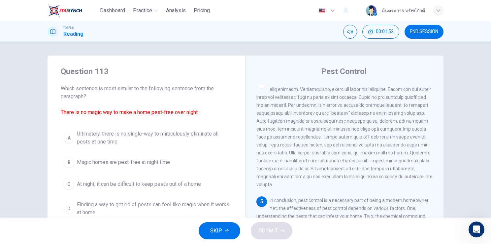
click at [228, 230] on icon "button" at bounding box center [227, 230] width 4 height 3
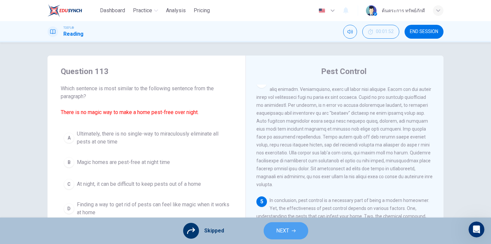
click at [286, 233] on span "NEXT" at bounding box center [282, 230] width 13 height 9
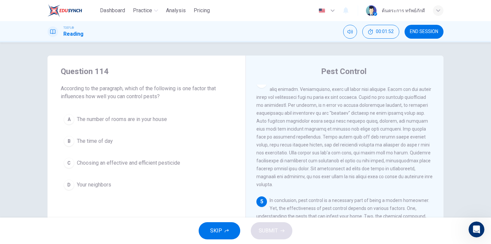
click at [227, 233] on button "SKIP" at bounding box center [220, 230] width 42 height 17
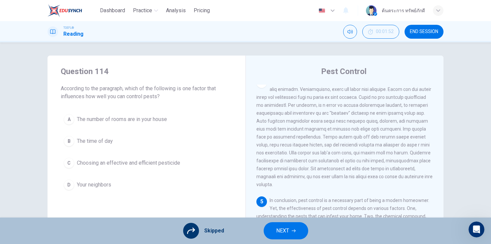
click at [275, 231] on button "NEXT" at bounding box center [286, 230] width 45 height 17
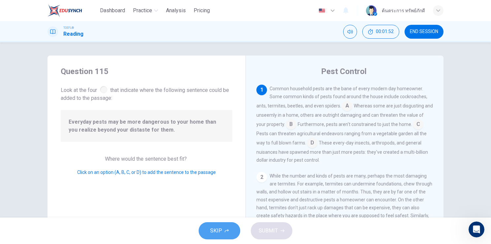
click at [228, 229] on icon "button" at bounding box center [227, 231] width 4 height 4
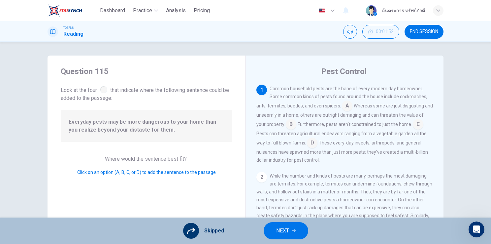
click at [281, 229] on span "NEXT" at bounding box center [282, 230] width 13 height 9
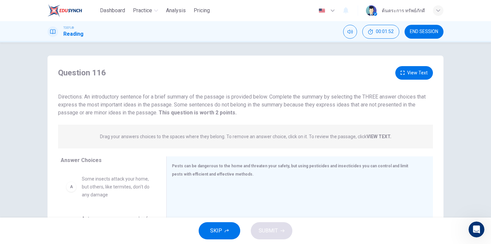
click at [222, 230] on button "SKIP" at bounding box center [220, 230] width 42 height 17
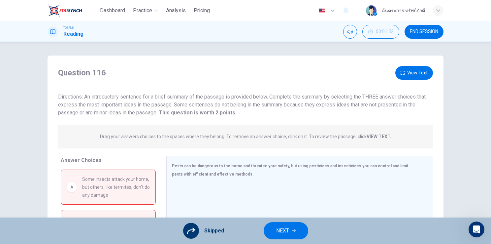
click at [271, 228] on button "NEXT" at bounding box center [286, 230] width 45 height 17
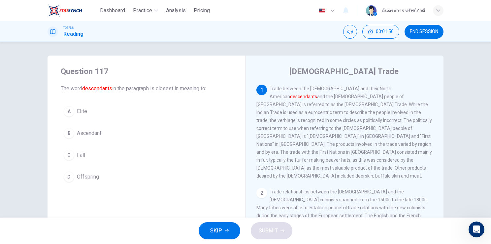
click at [232, 231] on button "SKIP" at bounding box center [220, 230] width 42 height 17
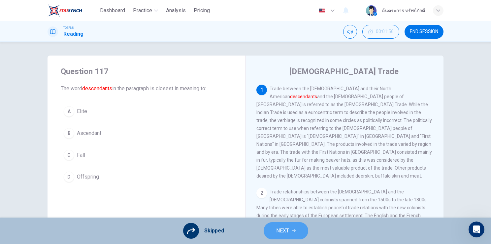
click at [292, 232] on icon "button" at bounding box center [294, 231] width 4 height 4
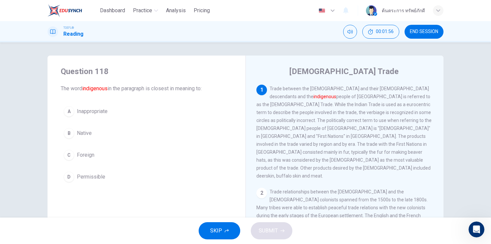
click at [224, 226] on button "SKIP" at bounding box center [220, 230] width 42 height 17
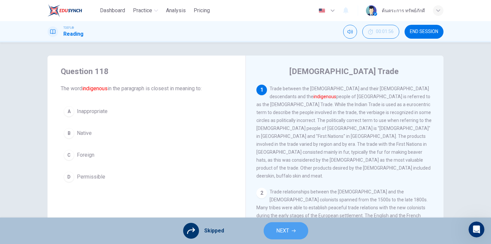
click at [277, 227] on span "NEXT" at bounding box center [282, 230] width 13 height 9
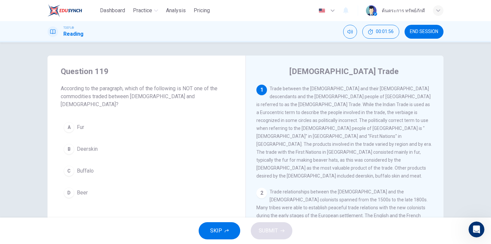
click at [226, 224] on button "SKIP" at bounding box center [220, 230] width 42 height 17
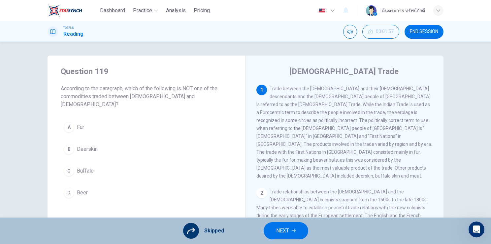
click at [273, 226] on button "NEXT" at bounding box center [286, 230] width 45 height 17
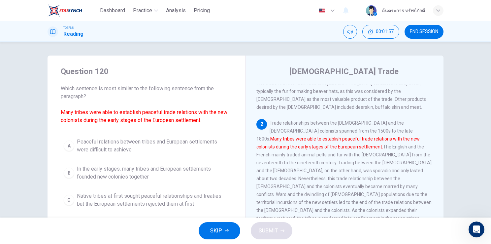
scroll to position [72, 0]
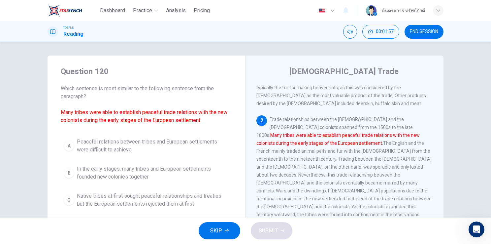
click at [215, 228] on span "SKIP" at bounding box center [216, 230] width 12 height 9
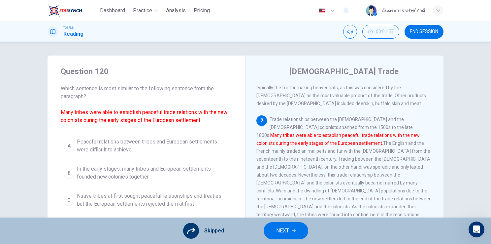
click at [264, 229] on button "NEXT" at bounding box center [286, 230] width 45 height 17
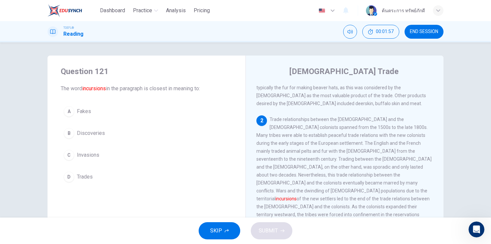
scroll to position [98, 0]
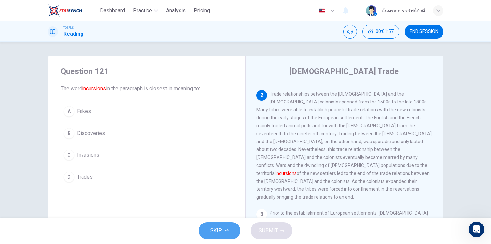
click at [219, 226] on button "SKIP" at bounding box center [220, 230] width 42 height 17
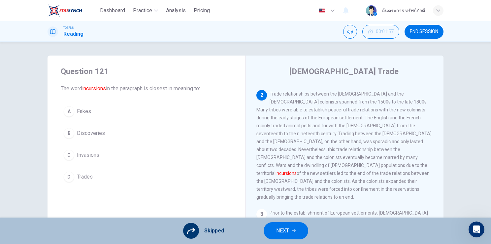
click at [255, 232] on div "Skipped NEXT" at bounding box center [245, 230] width 491 height 26
click at [263, 232] on div "Skipped NEXT" at bounding box center [245, 230] width 491 height 26
click at [272, 232] on button "NEXT" at bounding box center [286, 230] width 45 height 17
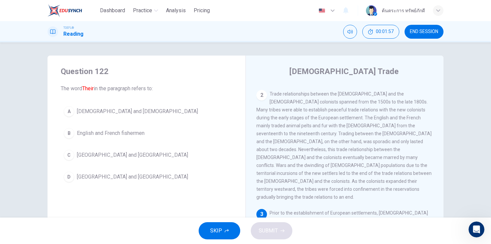
scroll to position [154, 0]
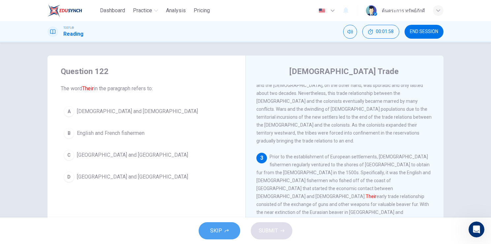
click at [207, 230] on button "SKIP" at bounding box center [220, 230] width 42 height 17
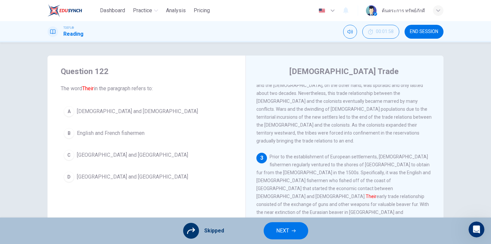
click at [266, 223] on div "Skipped NEXT" at bounding box center [245, 230] width 491 height 26
click at [274, 226] on button "NEXT" at bounding box center [286, 230] width 45 height 17
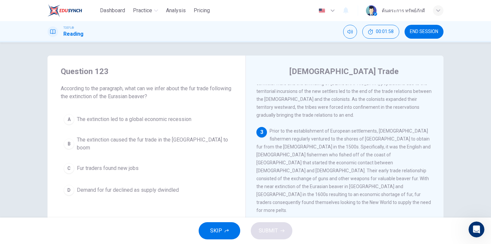
scroll to position [204, 0]
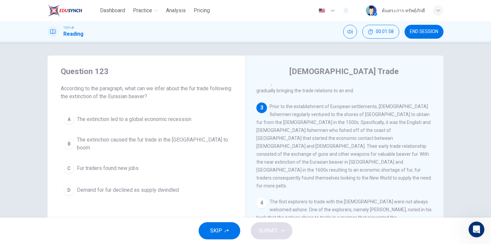
click at [225, 228] on button "SKIP" at bounding box center [220, 230] width 42 height 17
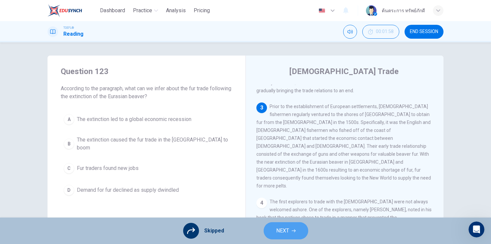
click at [279, 230] on span "NEXT" at bounding box center [282, 230] width 13 height 9
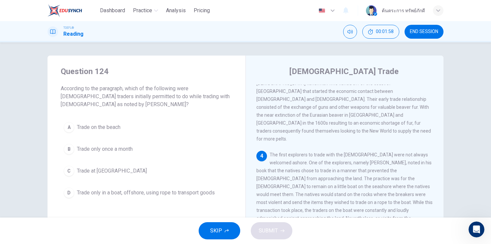
scroll to position [252, 0]
click at [214, 228] on span "SKIP" at bounding box center [216, 230] width 12 height 9
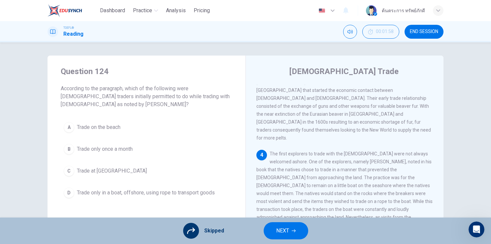
click at [279, 225] on button "NEXT" at bounding box center [286, 230] width 45 height 17
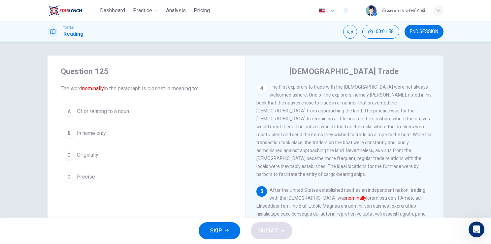
scroll to position [341, 0]
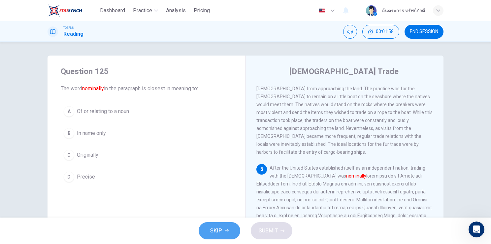
click at [238, 227] on button "SKIP" at bounding box center [220, 230] width 42 height 17
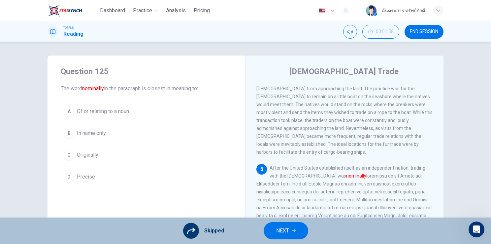
click at [272, 232] on button "NEXT" at bounding box center [286, 230] width 45 height 17
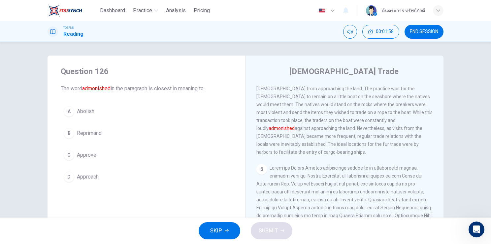
scroll to position [286, 0]
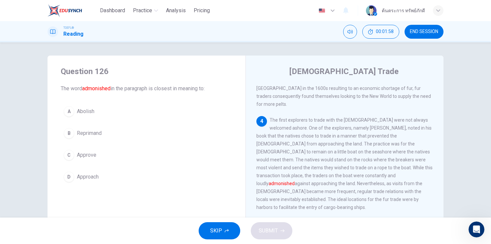
click at [221, 229] on span "SKIP" at bounding box center [216, 230] width 12 height 9
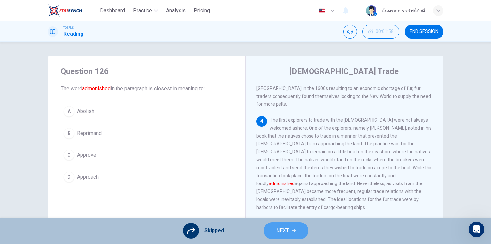
click at [264, 229] on button "NEXT" at bounding box center [286, 230] width 45 height 17
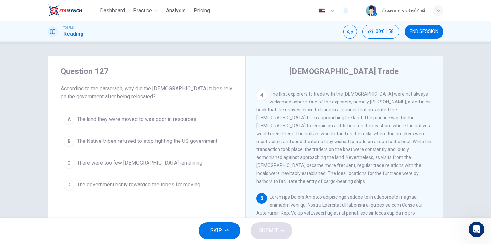
scroll to position [341, 0]
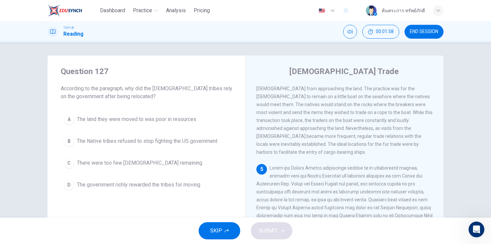
click at [235, 231] on button "SKIP" at bounding box center [220, 230] width 42 height 17
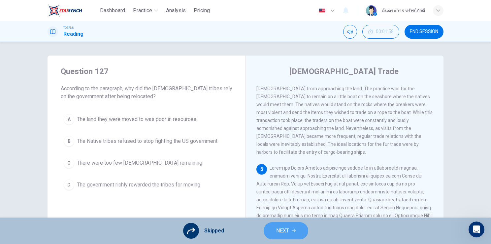
click at [280, 230] on span "NEXT" at bounding box center [282, 230] width 13 height 9
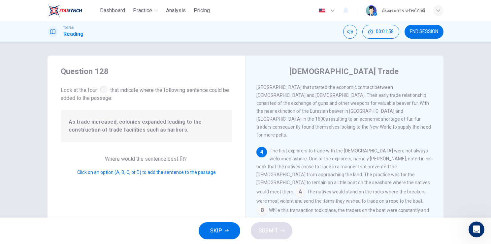
click at [217, 232] on span "SKIP" at bounding box center [216, 230] width 12 height 9
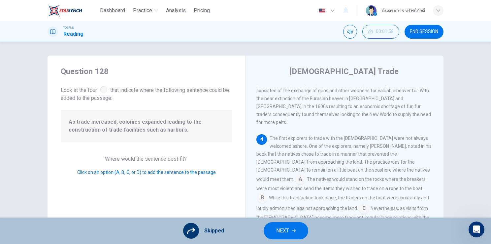
click at [272, 231] on button "NEXT" at bounding box center [286, 230] width 45 height 17
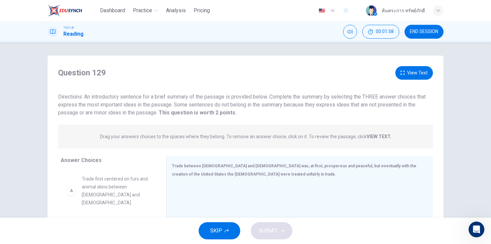
click at [227, 231] on icon "button" at bounding box center [227, 231] width 4 height 4
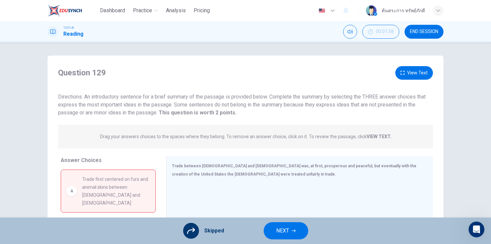
click at [283, 228] on span "NEXT" at bounding box center [282, 230] width 13 height 9
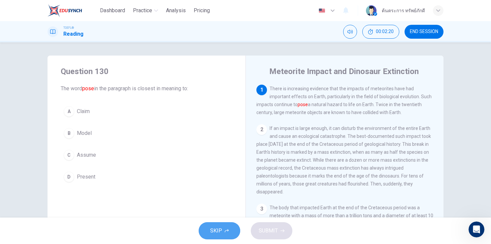
click at [217, 230] on span "SKIP" at bounding box center [216, 230] width 12 height 9
